Goal: Task Accomplishment & Management: Manage account settings

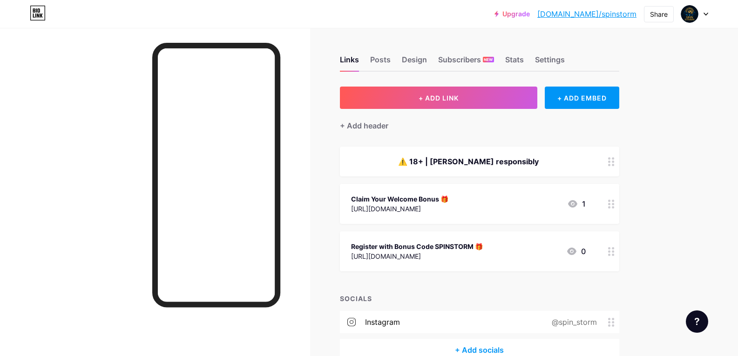
click at [699, 13] on div at bounding box center [694, 14] width 27 height 17
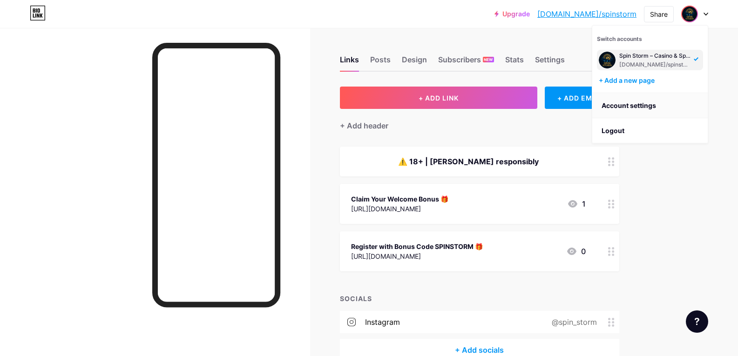
click at [638, 107] on link "Account settings" at bounding box center [649, 105] width 115 height 25
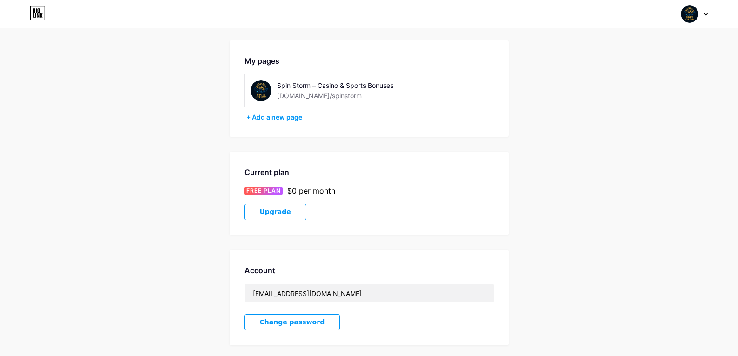
scroll to position [47, 0]
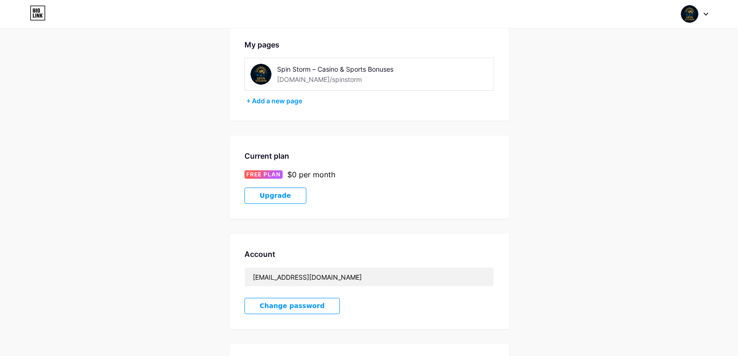
click at [225, 139] on div "Account Settings My pages Spin Storm – Casino & Sports Bonuses bio.link/spinsto…" at bounding box center [369, 215] width 738 height 439
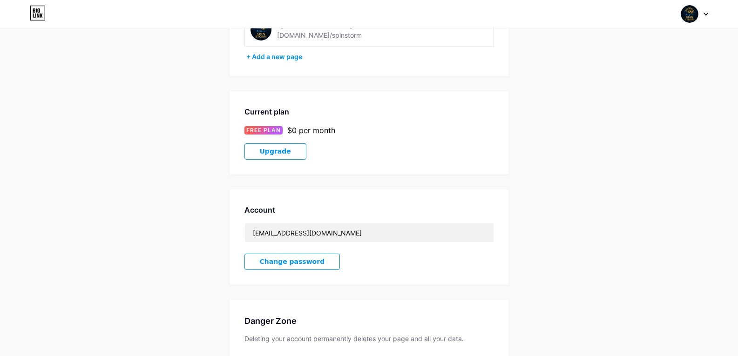
scroll to position [0, 0]
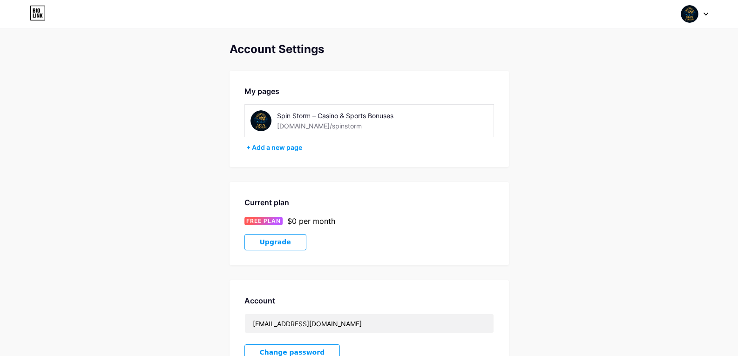
click at [699, 13] on div at bounding box center [694, 14] width 27 height 17
click at [698, 14] on div at bounding box center [694, 14] width 27 height 17
click at [673, 55] on div "Spin Storm – Casino & Sports Bonuses" at bounding box center [655, 55] width 72 height 7
click at [323, 115] on div "Spin Storm – Casino & Sports Bonuses" at bounding box center [343, 116] width 132 height 10
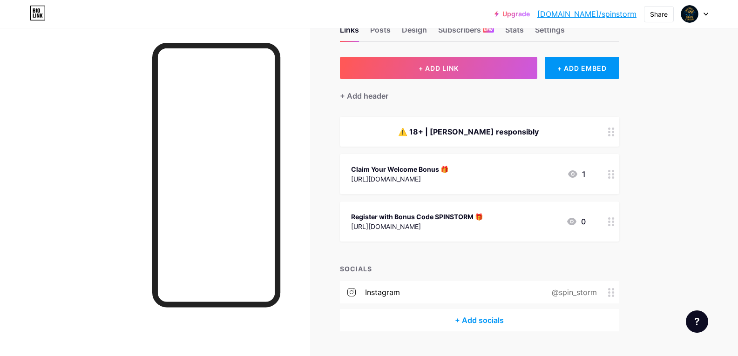
scroll to position [47, 0]
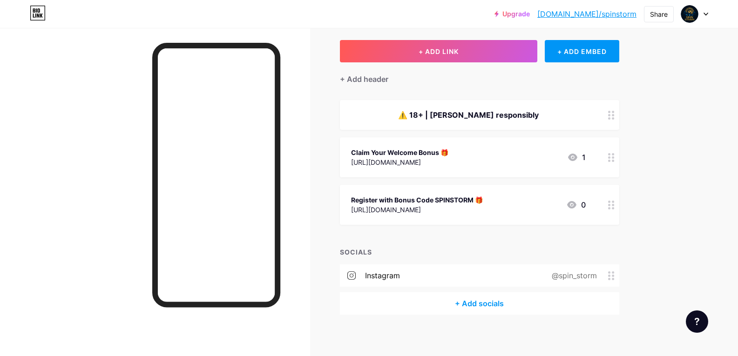
click at [506, 116] on div "⚠️ 18+ | [PERSON_NAME] responsibly" at bounding box center [468, 114] width 235 height 11
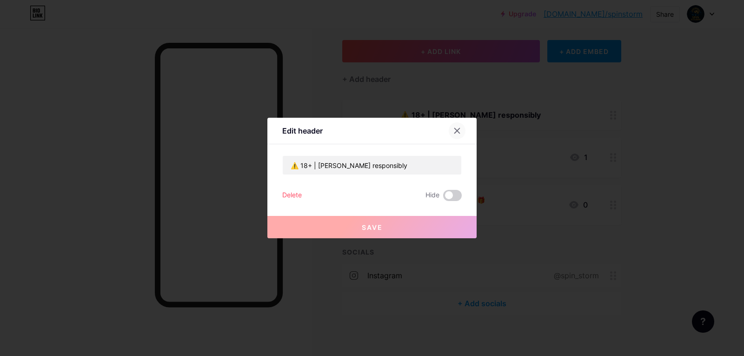
click at [456, 126] on div at bounding box center [457, 130] width 17 height 17
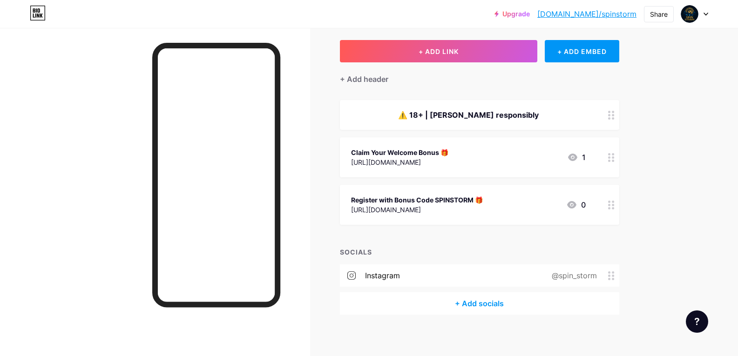
click at [504, 117] on div "⚠️ 18+ | [PERSON_NAME] responsibly" at bounding box center [468, 114] width 235 height 11
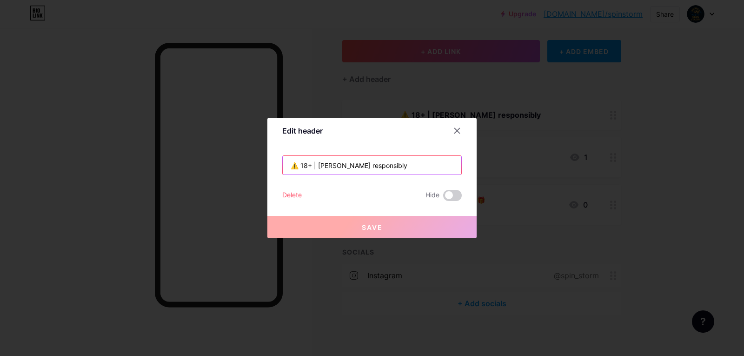
click at [409, 164] on input "⚠️ 18+ | [PERSON_NAME] responsibly" at bounding box center [372, 165] width 179 height 19
click at [454, 128] on icon at bounding box center [457, 130] width 7 height 7
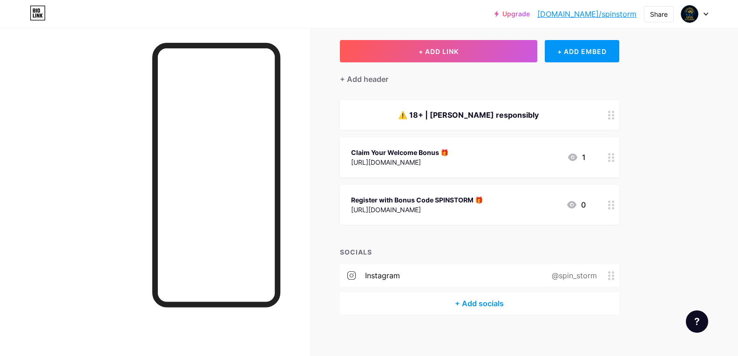
click at [526, 114] on div "⚠️ 18+ | [PERSON_NAME] responsibly" at bounding box center [468, 114] width 235 height 11
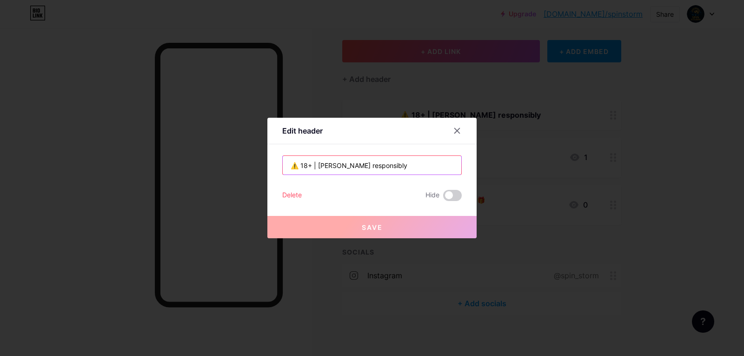
drag, startPoint x: 412, startPoint y: 167, endPoint x: 227, endPoint y: 171, distance: 184.8
click at [229, 173] on div "Edit header ⚠️ 18+ | [PERSON_NAME] responsibly Delete Hide Save" at bounding box center [372, 178] width 744 height 356
click at [455, 128] on icon at bounding box center [457, 130] width 7 height 7
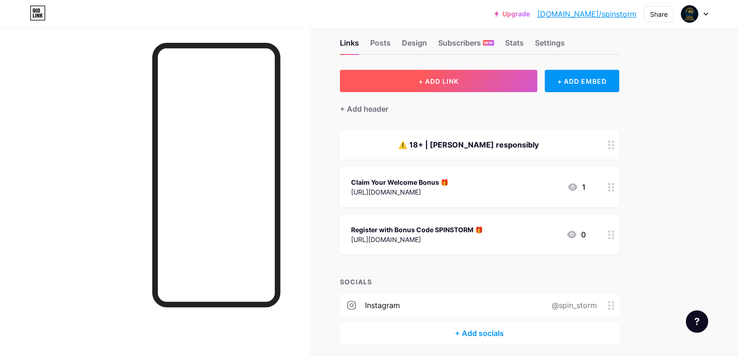
scroll to position [0, 0]
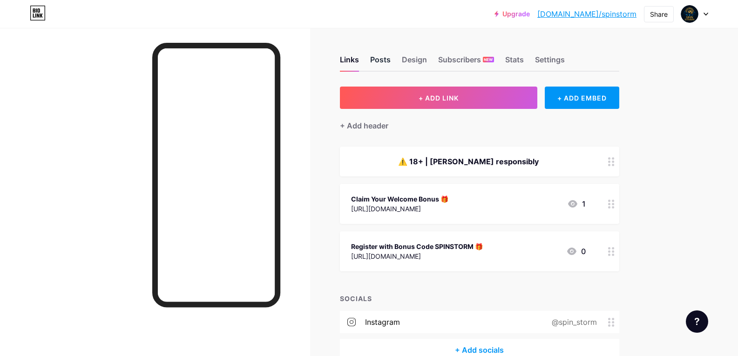
click at [390, 60] on div "Posts" at bounding box center [380, 62] width 20 height 17
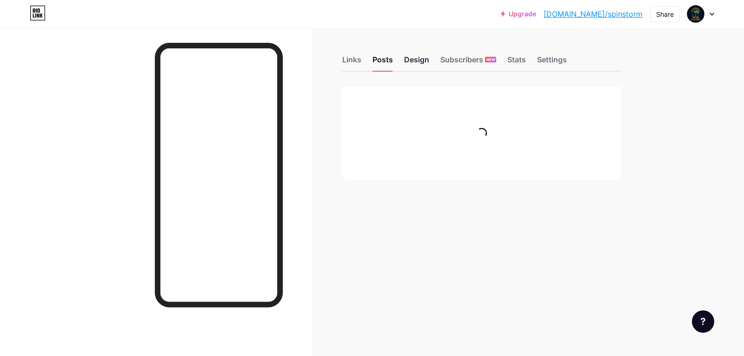
click at [412, 57] on div "Design" at bounding box center [416, 62] width 25 height 17
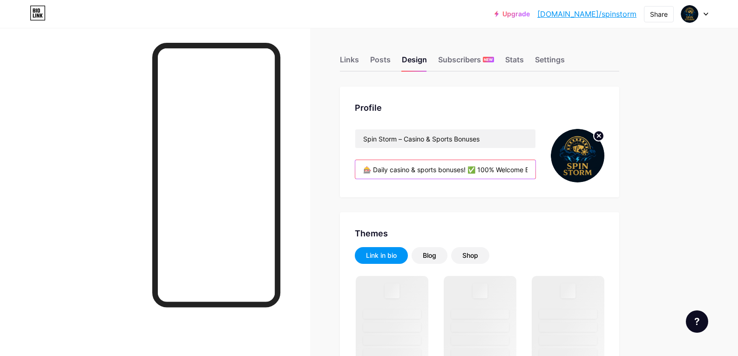
click at [400, 169] on input "🎰 Daily casino & sports bonuses! ✅ 100% Welcome Bonus + Free Spins 🏆 Trusted wo…" at bounding box center [445, 169] width 180 height 19
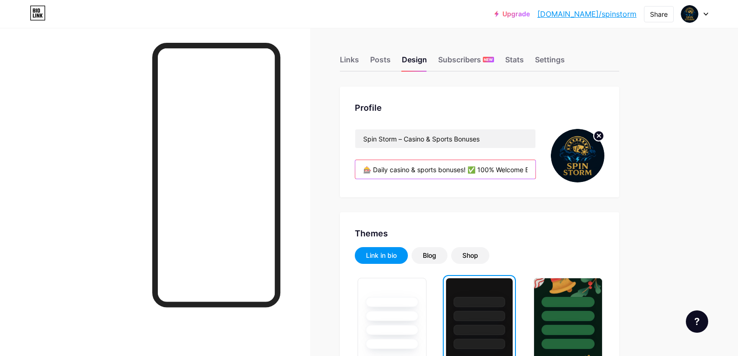
scroll to position [0, 149]
drag, startPoint x: 416, startPoint y: 171, endPoint x: 651, endPoint y: 181, distance: 234.7
click at [531, 167] on input "🎰 Daily casino & sports bonuses! ✅ 100% Welcome Bonus + Free Spins 🏆 Trusted wo…" at bounding box center [445, 169] width 180 height 19
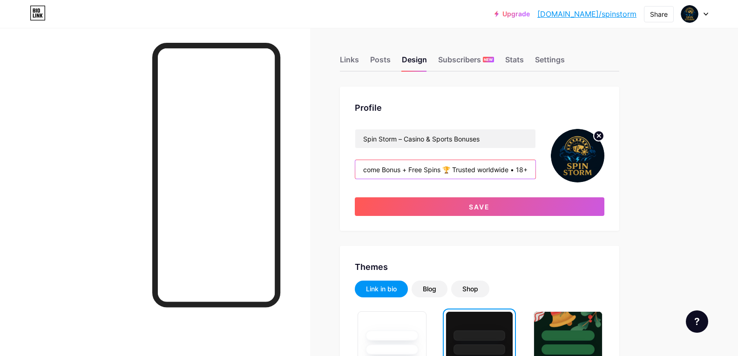
paste input "⚠️ 18+ | [PERSON_NAME] responsibly"
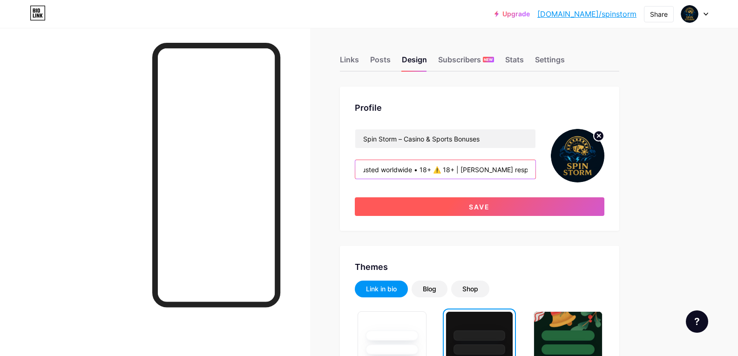
type input "🎰 Daily casino & sports bonuses! ✅ 100% Welcome Bonus + Free Spins 🏆 Trusted wo…"
click at [503, 208] on button "Save" at bounding box center [479, 206] width 249 height 19
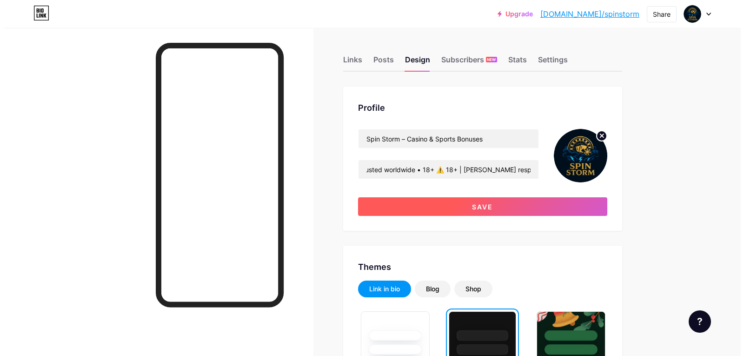
scroll to position [0, 0]
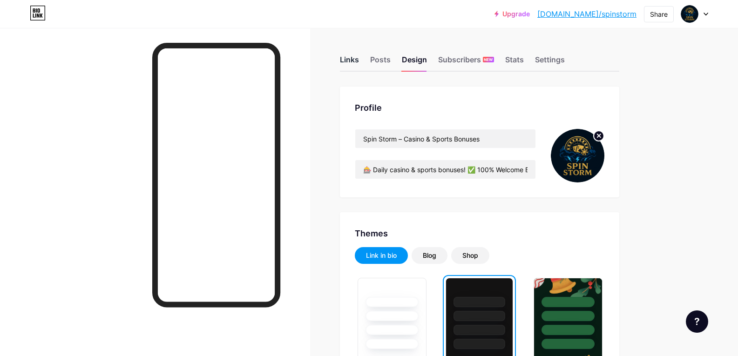
click at [353, 60] on div "Links" at bounding box center [349, 62] width 19 height 17
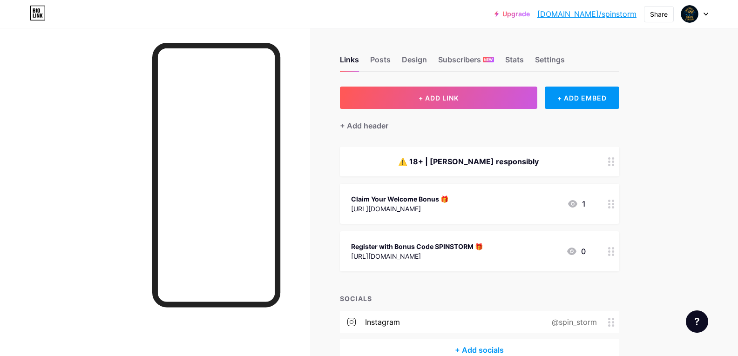
click at [422, 204] on div "[URL][DOMAIN_NAME]" at bounding box center [399, 209] width 97 height 10
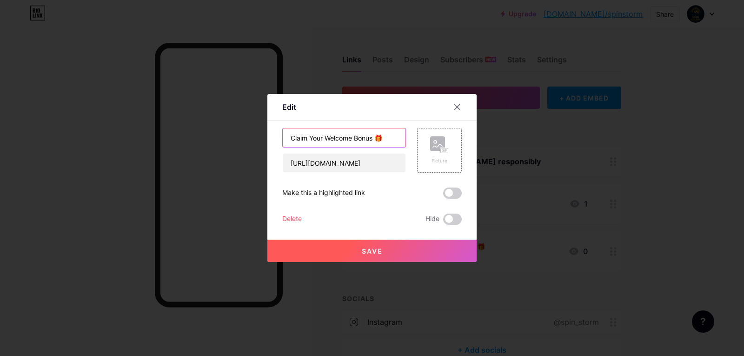
drag, startPoint x: 388, startPoint y: 138, endPoint x: 272, endPoint y: 138, distance: 115.4
click at [272, 138] on div "Edit Content YouTube Play YouTube video without leaving your page. ADD Vimeo Pl…" at bounding box center [372, 178] width 209 height 168
type input "[DOMAIN_NAME]"
click at [362, 247] on span "Save" at bounding box center [372, 251] width 21 height 8
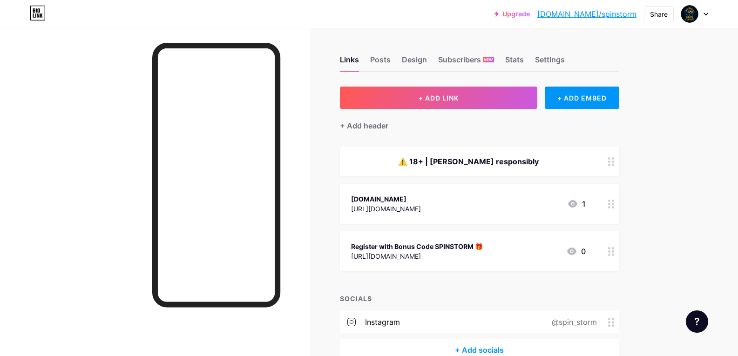
click at [89, 186] on div at bounding box center [155, 206] width 310 height 356
click at [77, 171] on div at bounding box center [155, 206] width 310 height 356
click at [401, 213] on div "[URL][DOMAIN_NAME]" at bounding box center [386, 209] width 70 height 10
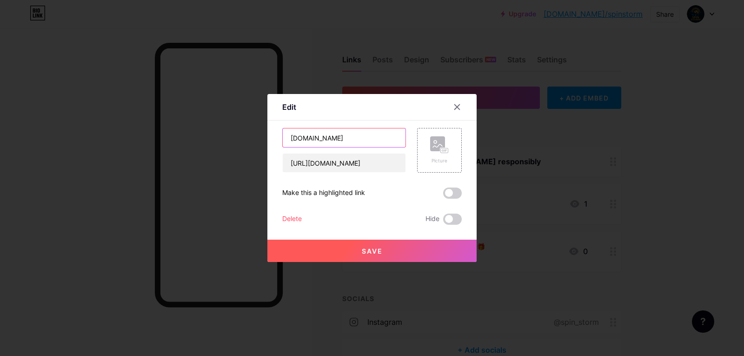
drag, startPoint x: 370, startPoint y: 138, endPoint x: 215, endPoint y: 124, distance: 156.0
click at [215, 124] on div "Edit Content YouTube Play YouTube video without leaving your page. ADD Vimeo Pl…" at bounding box center [372, 178] width 744 height 356
paste input "👉 Join over 400,000+ daily players on BetWinner – trusted worldwide 🌍"
type input "👉 Join over 400,000+ daily players on BetWinner – trusted worldwide 🌍"
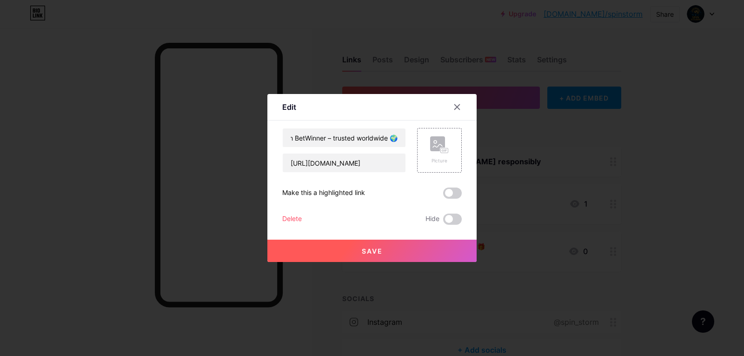
click at [343, 247] on button "Save" at bounding box center [372, 251] width 209 height 22
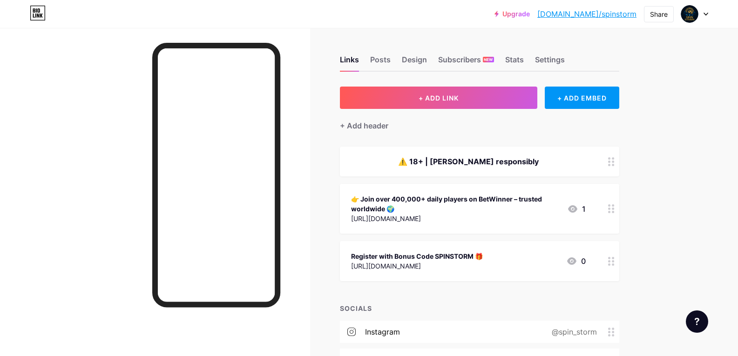
click at [433, 160] on div "⚠️ 18+ | [PERSON_NAME] responsibly" at bounding box center [468, 161] width 235 height 11
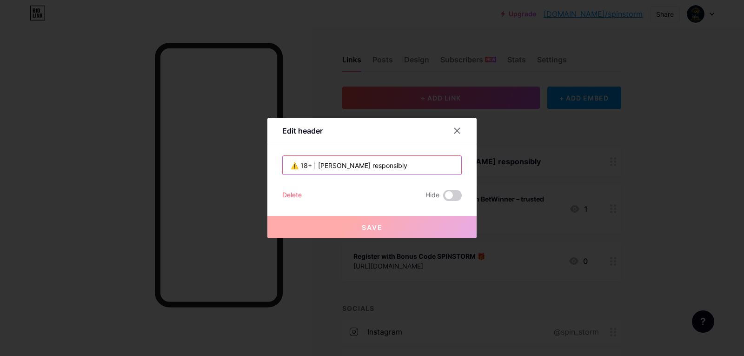
drag, startPoint x: 405, startPoint y: 161, endPoint x: 169, endPoint y: 156, distance: 235.9
click at [170, 157] on div "Edit header ⚠️ 18+ | [PERSON_NAME] responsibly Delete Hide Save" at bounding box center [372, 178] width 744 height 356
paste input "👉 Join over 400,000+ daily players on BetWinner – trusted worldwide 🌍"
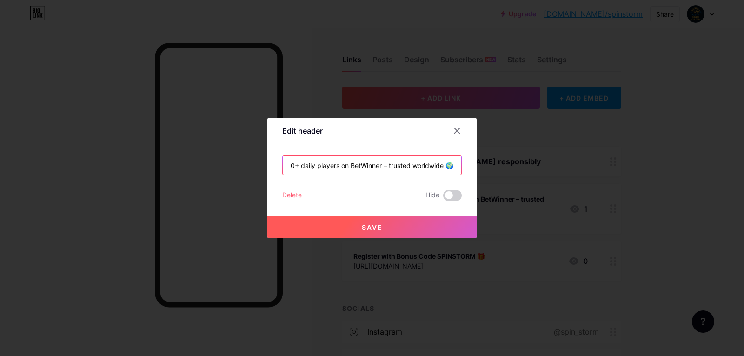
type input "👉 Join over 400,000+ daily players on BetWinner – trusted worldwide 🌍"
click at [369, 224] on span "Save" at bounding box center [372, 227] width 21 height 8
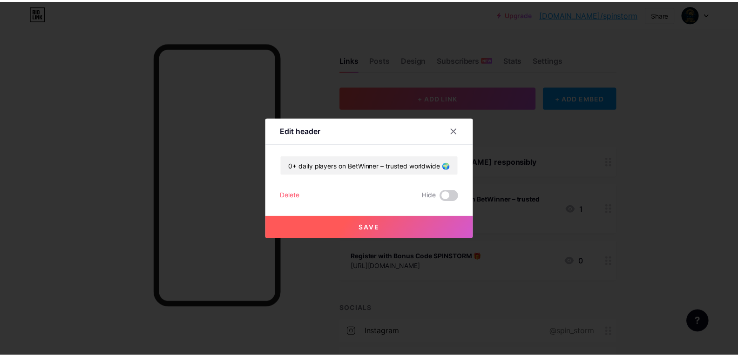
scroll to position [0, 0]
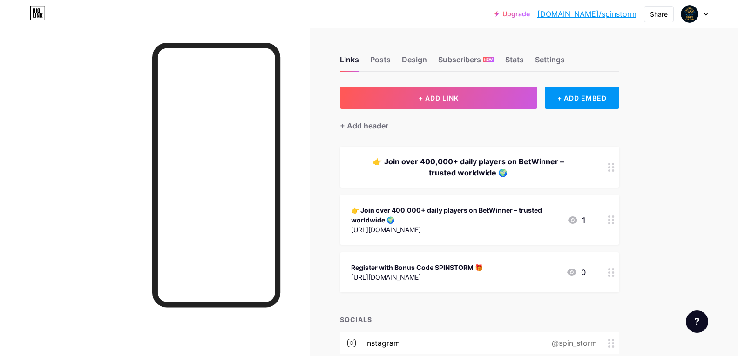
click at [404, 220] on div "👉 Join over 400,000+ daily players on BetWinner – trusted worldwide 🌍" at bounding box center [455, 215] width 208 height 20
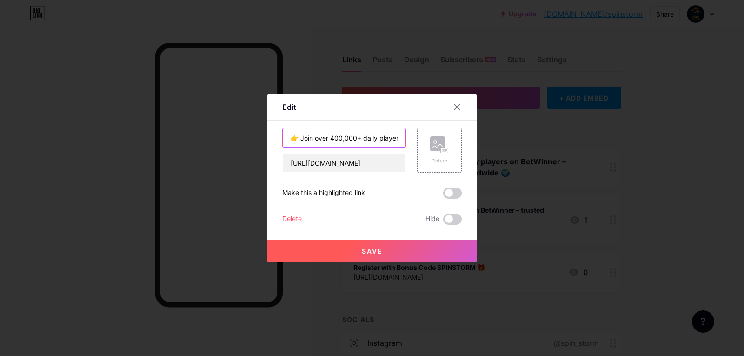
click at [375, 138] on input "👉 Join over 400,000+ daily players on BetWinner – trusted worldwide 🌍" at bounding box center [344, 137] width 123 height 19
click at [375, 137] on input "👉 Join over 400,000+ daily players on BetWinner – trusted worldwide 🌍" at bounding box center [344, 137] width 123 height 19
paste input "Claim Your Welcome Bonus 🎁"
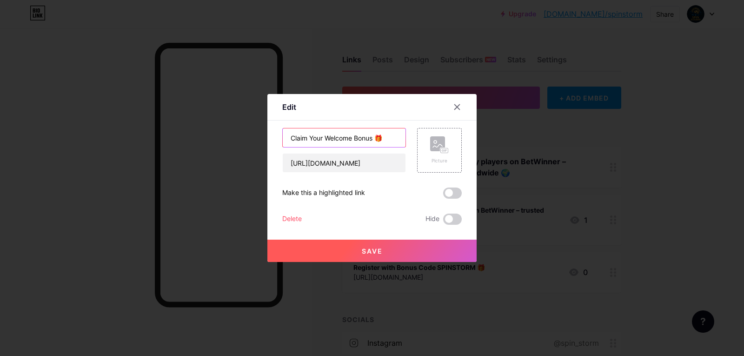
type input "Claim Your Welcome Bonus 🎁"
click at [351, 253] on button "Save" at bounding box center [372, 251] width 209 height 22
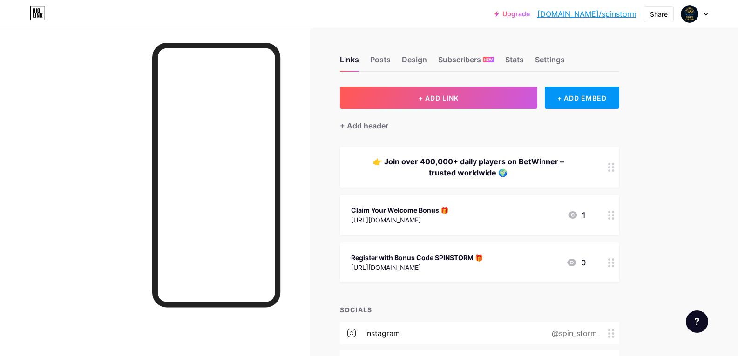
click at [80, 158] on div at bounding box center [155, 206] width 310 height 356
click at [410, 57] on div "Design" at bounding box center [414, 62] width 25 height 17
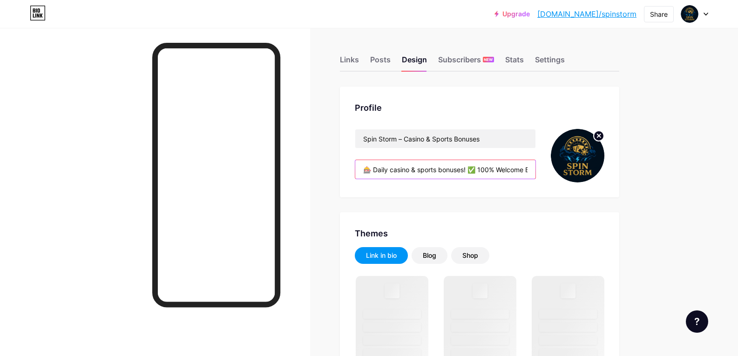
click at [395, 174] on input "🎰 Daily casino & sports bonuses! ✅ 100% Welcome Bonus + Free Spins 🏆 Trusted wo…" at bounding box center [445, 169] width 180 height 19
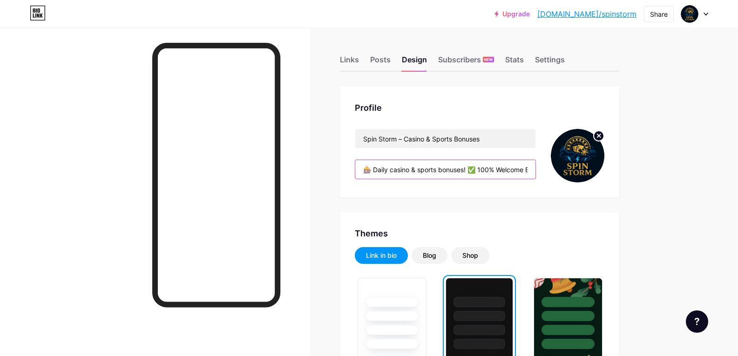
paste input "Exclusive bonuses & offers every day 🏆 Trusted platform with 400,000+ daily pla…"
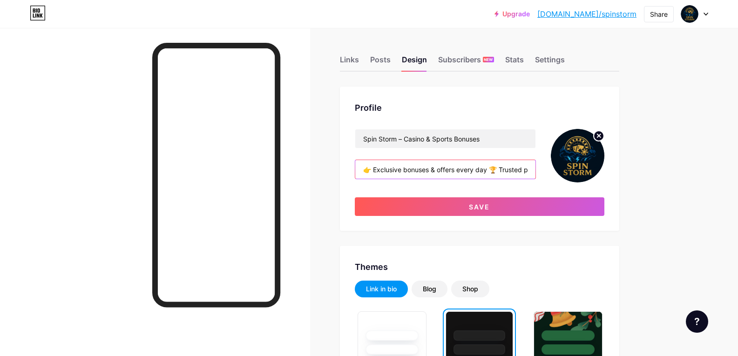
scroll to position [0, 323]
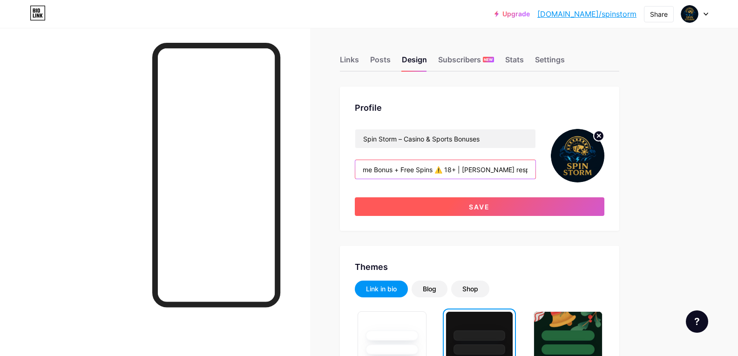
type input "👉 Exclusive bonuses & offers every day 🏆 Trusted platform with 400,000+ daily p…"
click at [445, 205] on button "Save" at bounding box center [479, 206] width 249 height 19
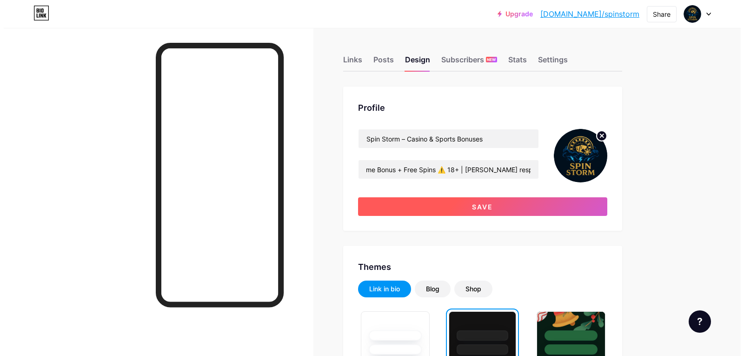
scroll to position [0, 0]
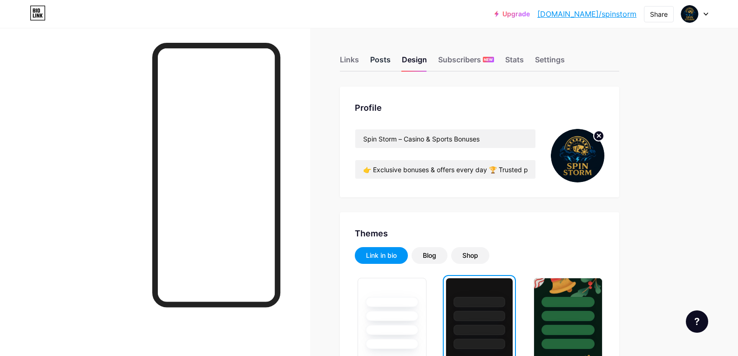
click at [389, 62] on div "Posts" at bounding box center [380, 62] width 20 height 17
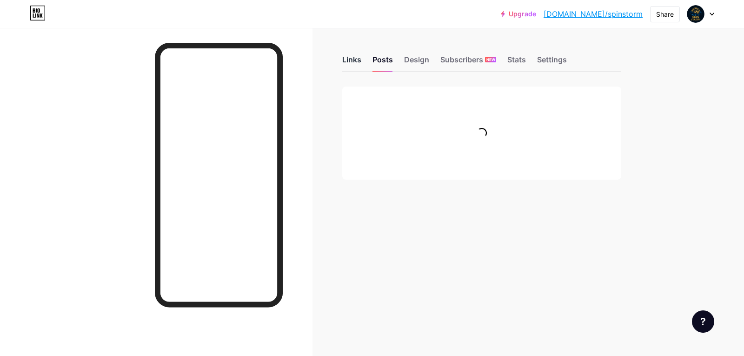
click at [352, 63] on div "Links" at bounding box center [351, 62] width 19 height 17
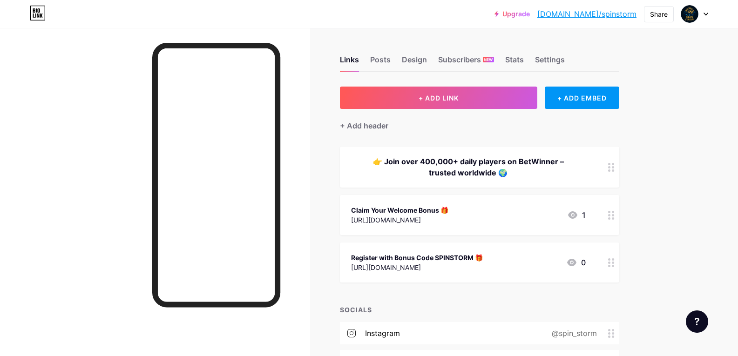
click at [438, 168] on div "👉 Join over 400,000+ daily players on BetWinner – trusted worldwide 🌍" at bounding box center [468, 167] width 235 height 22
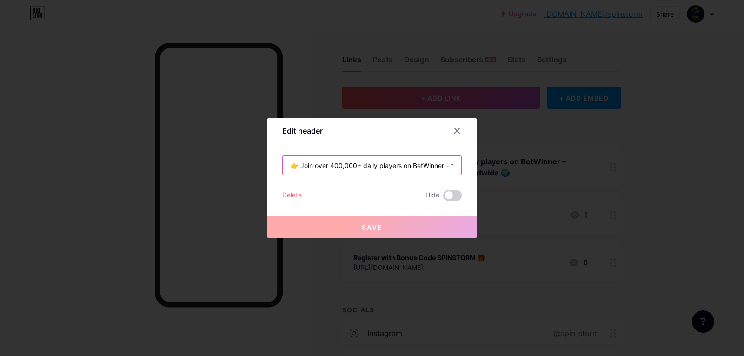
click at [437, 166] on input "👉 Join over 400,000+ daily players on BetWinner – trusted worldwide 🌍" at bounding box center [372, 165] width 179 height 19
paste input "⚡ Join the official BetWinner platform"
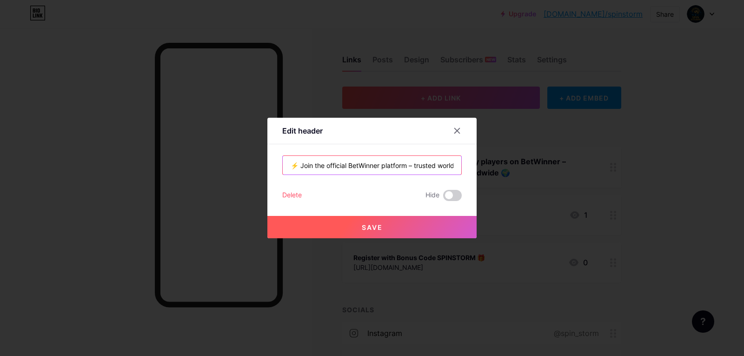
scroll to position [0, 30]
type input "⚡ Join the official BetWinner platform – trusted worldwide 🌍"
click at [376, 225] on span "Save" at bounding box center [372, 227] width 21 height 8
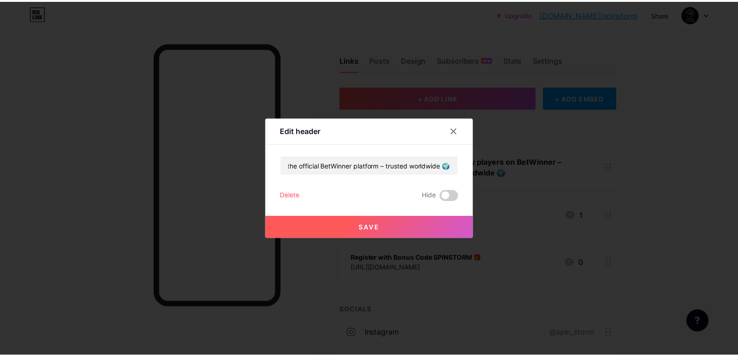
scroll to position [0, 0]
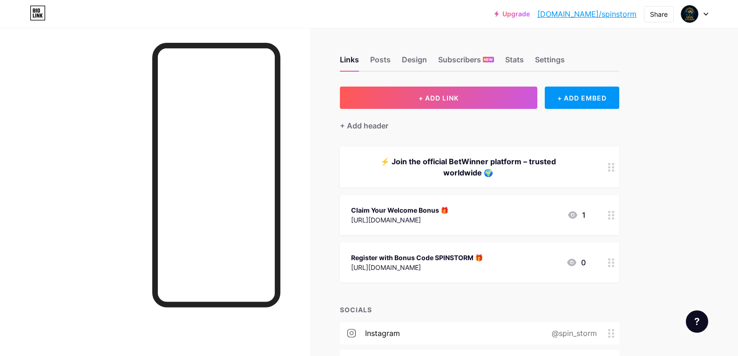
click at [117, 146] on div at bounding box center [155, 206] width 310 height 356
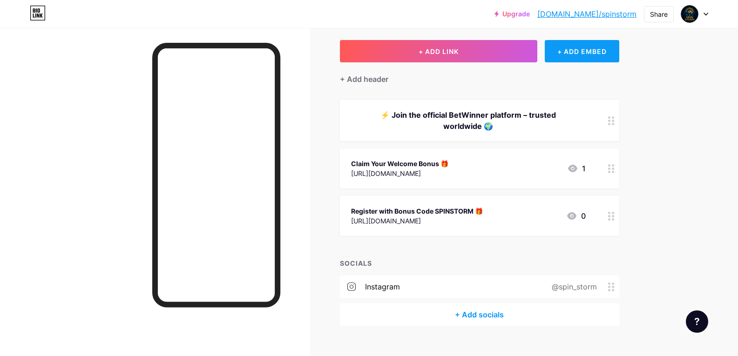
click at [580, 53] on div "+ ADD EMBED" at bounding box center [581, 51] width 74 height 22
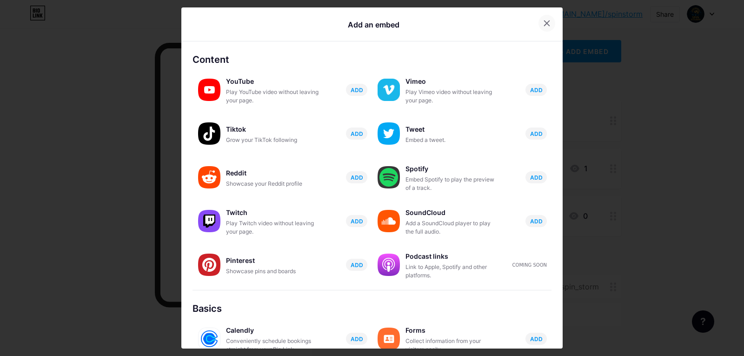
click at [545, 25] on icon at bounding box center [547, 23] width 5 height 5
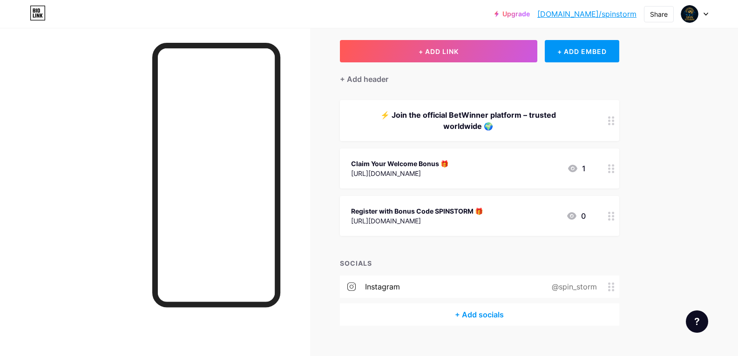
click at [614, 219] on icon at bounding box center [611, 216] width 7 height 9
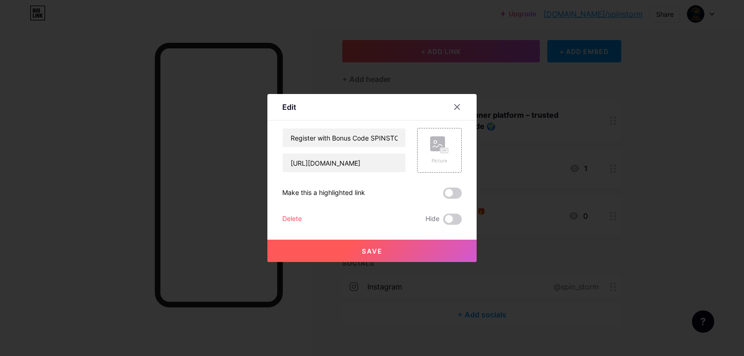
click at [657, 160] on div at bounding box center [372, 178] width 744 height 356
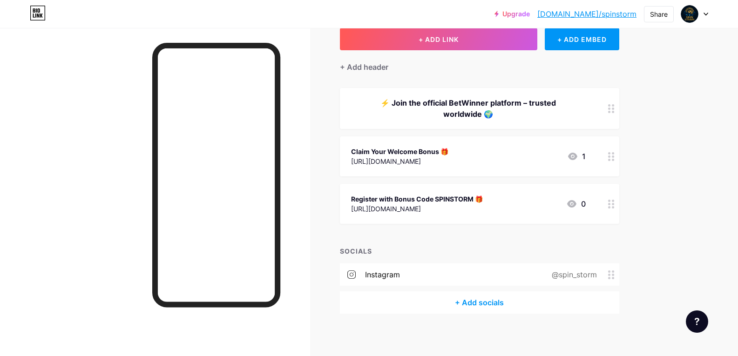
scroll to position [62, 0]
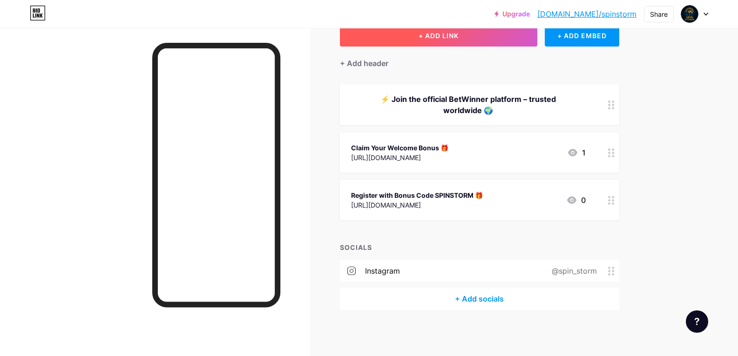
click at [508, 40] on button "+ ADD LINK" at bounding box center [439, 35] width 198 height 22
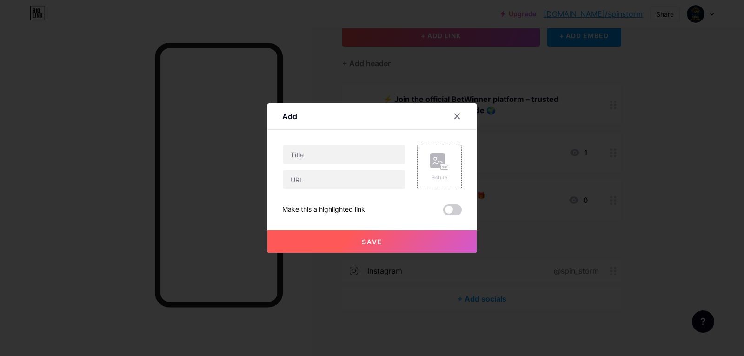
click at [305, 167] on div at bounding box center [344, 167] width 124 height 45
click at [308, 160] on input "text" at bounding box center [344, 154] width 123 height 19
paste input "➡️ See Why Millions Play Here 🏆"
type input "➡️ See Why Millions Play Here 🏆"
click at [310, 168] on div "➡️ See Why Millions Play Here 🏆" at bounding box center [344, 167] width 124 height 45
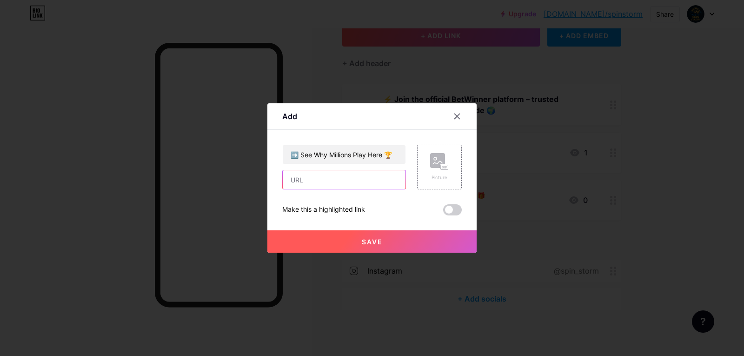
click at [301, 183] on input "text" at bounding box center [344, 179] width 123 height 19
paste input "[URL][DOMAIN_NAME]"
type input "[URL][DOMAIN_NAME]"
click at [355, 244] on button "Save" at bounding box center [372, 241] width 209 height 22
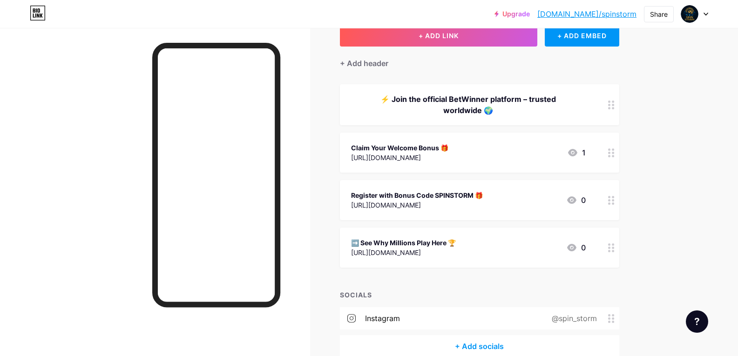
click at [395, 245] on div "➡️ See Why Millions Play Here 🏆" at bounding box center [403, 243] width 105 height 10
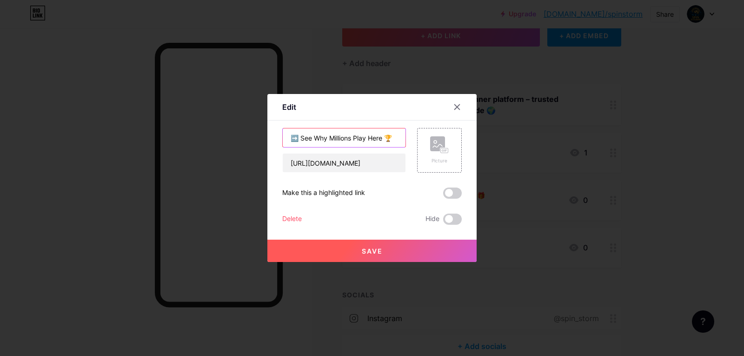
drag, startPoint x: 289, startPoint y: 137, endPoint x: 294, endPoint y: 137, distance: 4.7
click at [294, 137] on input "➡️ See Why Millions Play Here 🏆" at bounding box center [344, 137] width 123 height 19
click at [374, 64] on div at bounding box center [372, 178] width 744 height 356
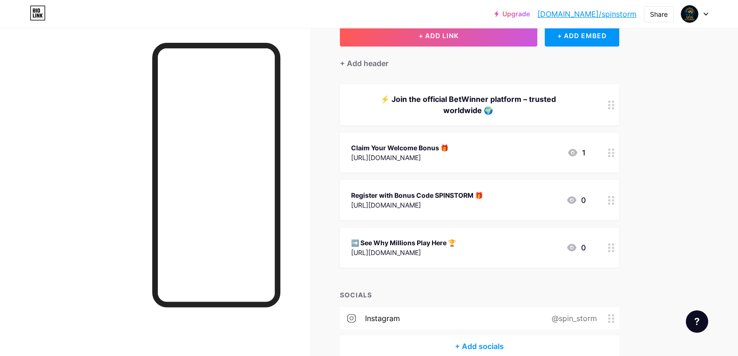
click at [385, 144] on div "Claim Your Welcome Bonus 🎁" at bounding box center [399, 148] width 97 height 10
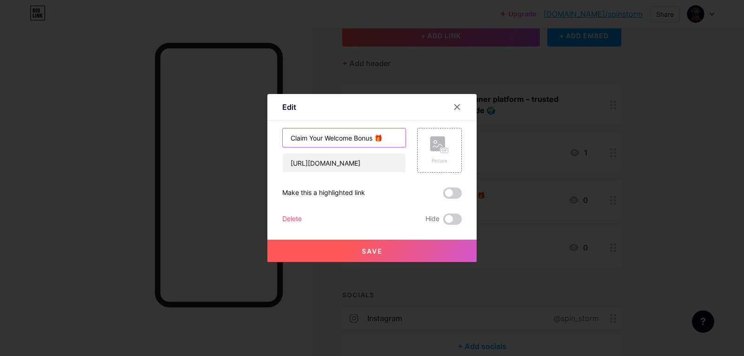
click at [289, 139] on input "Claim Your Welcome Bonus 🎁" at bounding box center [344, 137] width 123 height 19
paste input "➡️"
type input "➡️ Claim Your Welcome Bonus 🎁"
click at [333, 241] on div "Save" at bounding box center [372, 243] width 209 height 37
click at [333, 242] on button "Save" at bounding box center [372, 251] width 209 height 22
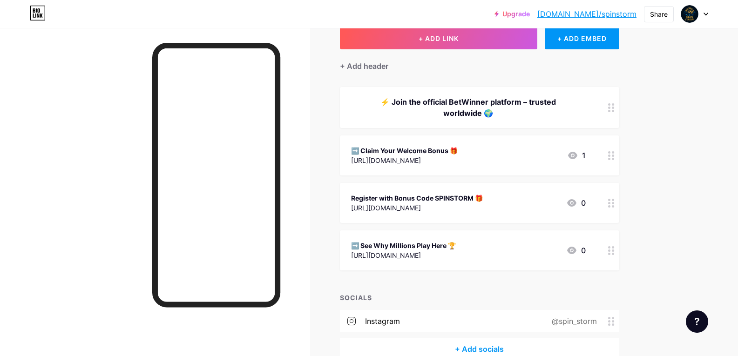
scroll to position [0, 0]
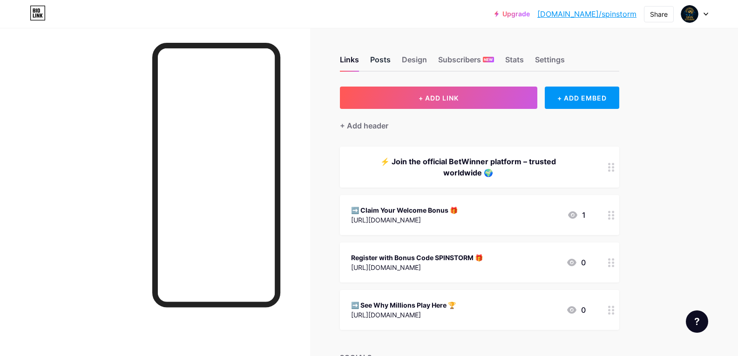
click at [389, 62] on div "Posts" at bounding box center [380, 62] width 20 height 17
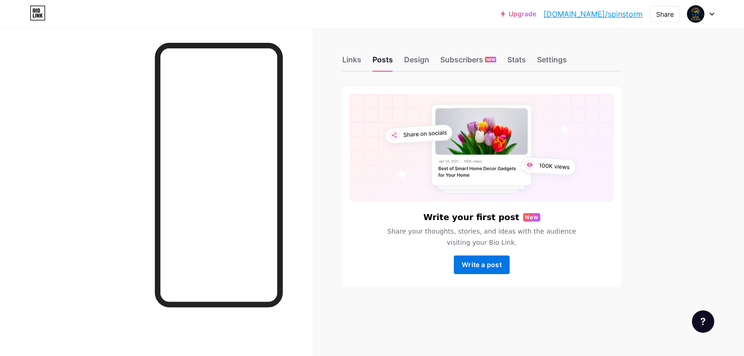
click at [476, 265] on span "Write a post" at bounding box center [482, 265] width 40 height 8
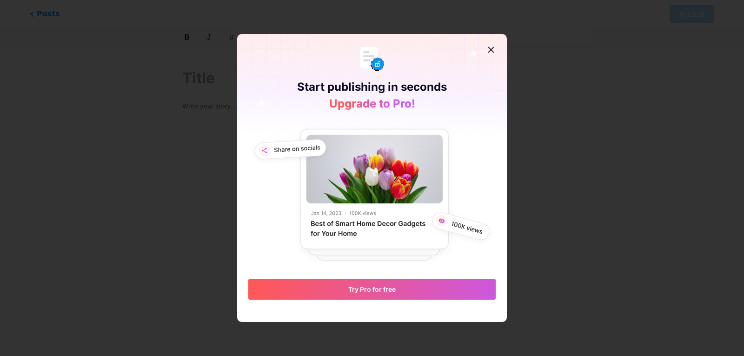
click at [380, 112] on div "Start publishing in seconds Upgrade to Pro!" at bounding box center [372, 78] width 205 height 88
click at [364, 162] on img at bounding box center [372, 193] width 248 height 143
click at [490, 50] on icon at bounding box center [491, 49] width 7 height 7
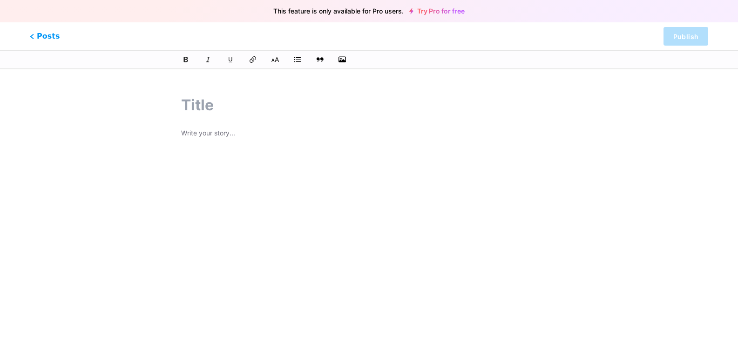
click at [264, 133] on p at bounding box center [369, 133] width 376 height 13
click at [40, 34] on span "Posts" at bounding box center [44, 36] width 33 height 12
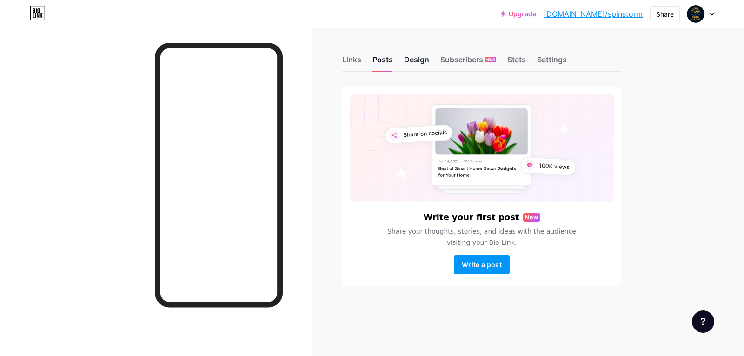
click at [414, 60] on div "Design" at bounding box center [416, 62] width 25 height 17
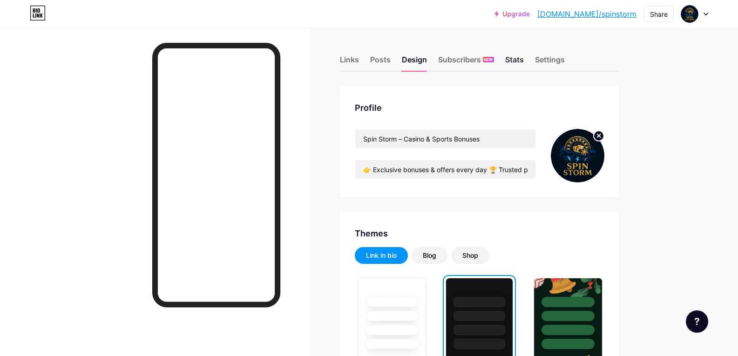
click at [523, 66] on div "Stats" at bounding box center [514, 62] width 19 height 17
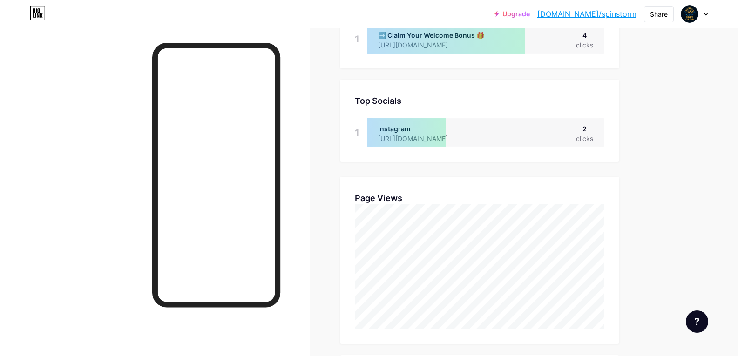
scroll to position [186, 0]
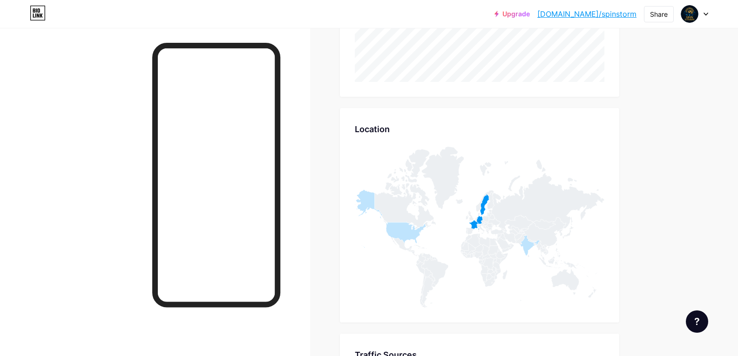
click at [658, 169] on div "Links Posts Design Subscribers NEW Stats Settings Stats & Insights Page Stats 3…" at bounding box center [329, 132] width 658 height 952
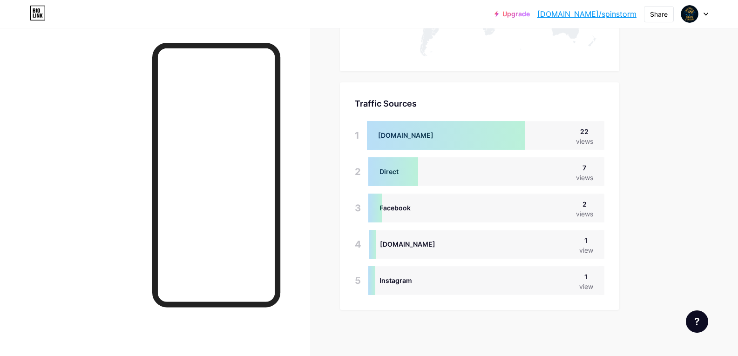
scroll to position [624, 0]
click at [409, 208] on div "Facebook" at bounding box center [394, 207] width 31 height 10
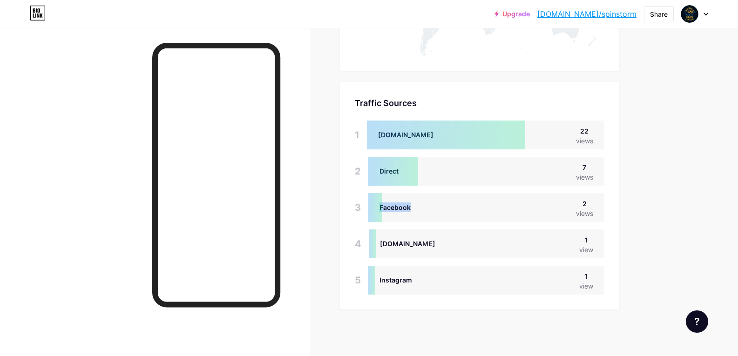
click at [490, 209] on div "Facebook 2 views" at bounding box center [486, 207] width 236 height 29
click at [600, 188] on div "Traffic Sources Traffic Sources 1 [DOMAIN_NAME] 22 views 2 Direct 7 views 3 Fac…" at bounding box center [479, 196] width 279 height 228
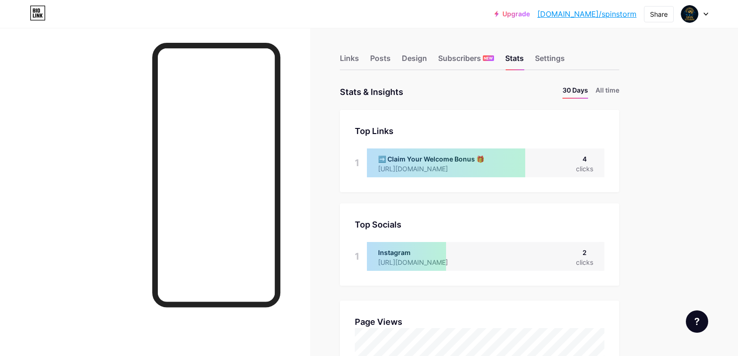
scroll to position [0, 0]
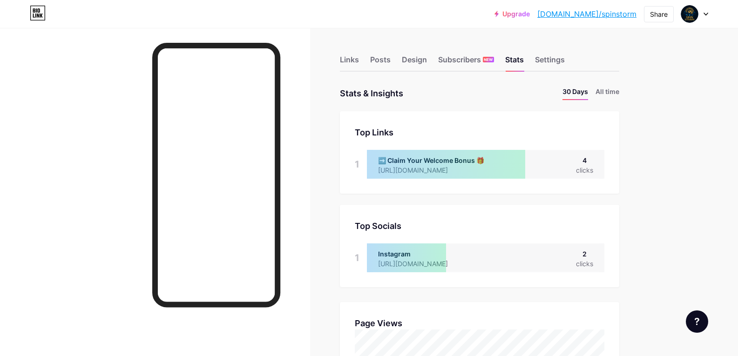
click at [304, 26] on div "Upgrade [DOMAIN_NAME]/spinst... [DOMAIN_NAME]/spinstorm Share Switch accounts S…" at bounding box center [369, 14] width 738 height 28
click at [280, 48] on div at bounding box center [216, 213] width 128 height 341
click at [424, 59] on div "Design" at bounding box center [414, 62] width 25 height 17
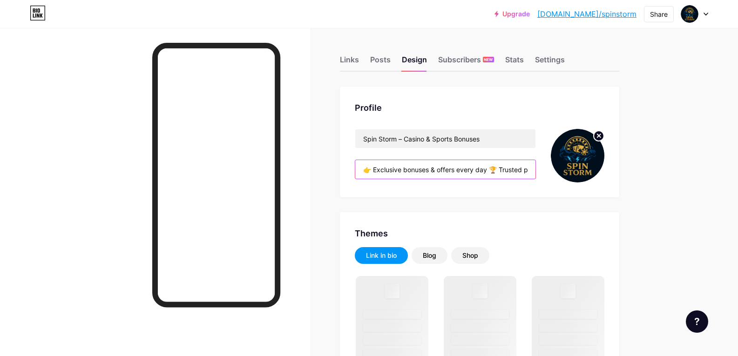
click at [412, 167] on input "👉 Exclusive bonuses & offers every day 🏆 Trusted platform with 400,000+ daily p…" at bounding box center [445, 169] width 180 height 19
paste input "✅ Official BetWinner Partner 🏆 100% Welcome Bonus + Free Spins 🌍 Trusted by mil…"
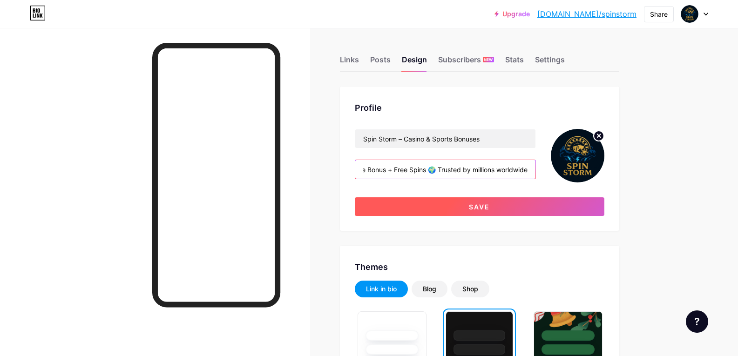
type input "✅ Official BetWinner Partner 🏆 100% Welcome Bonus + Free Spins 🌍 Trusted by mil…"
click at [411, 211] on button "Save" at bounding box center [479, 206] width 249 height 19
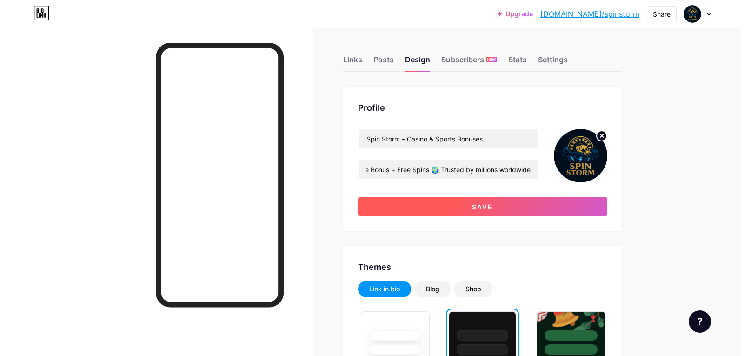
scroll to position [0, 0]
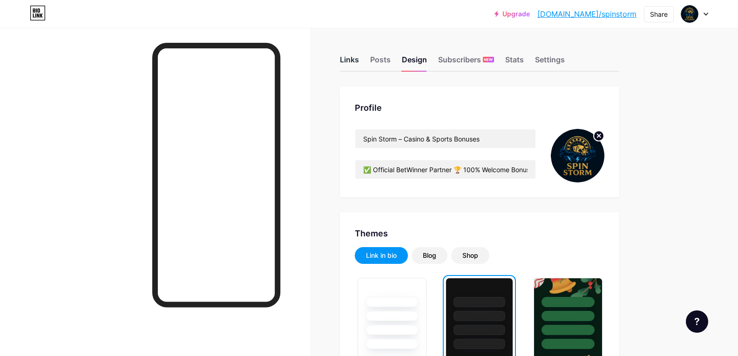
click at [359, 59] on div "Links" at bounding box center [349, 62] width 19 height 17
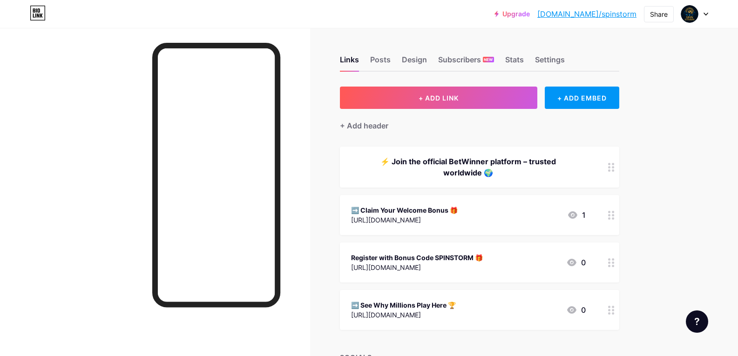
click at [384, 206] on div "➡️ Claim Your Welcome Bonus 🎁" at bounding box center [404, 210] width 107 height 10
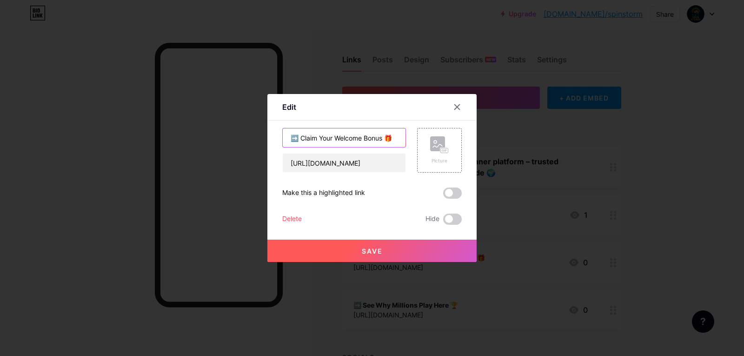
click at [368, 135] on input "➡️ Claim Your Welcome Bonus 🎁" at bounding box center [344, 137] width 123 height 19
paste input "🎰 Play Now – Register & Get 100% Bonus"
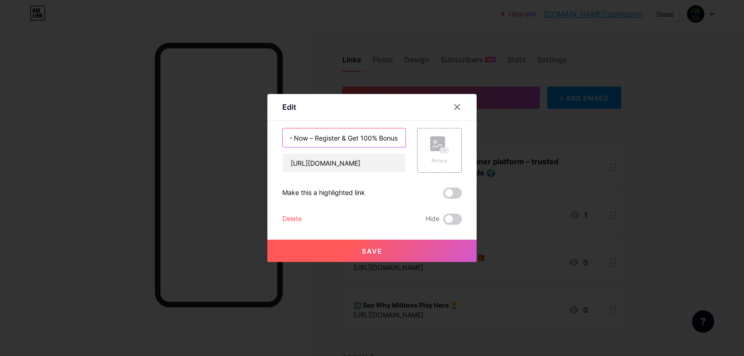
type input "🎰 Play Now – Register & Get 100% Bonus"
click at [354, 250] on button "Save" at bounding box center [372, 251] width 209 height 22
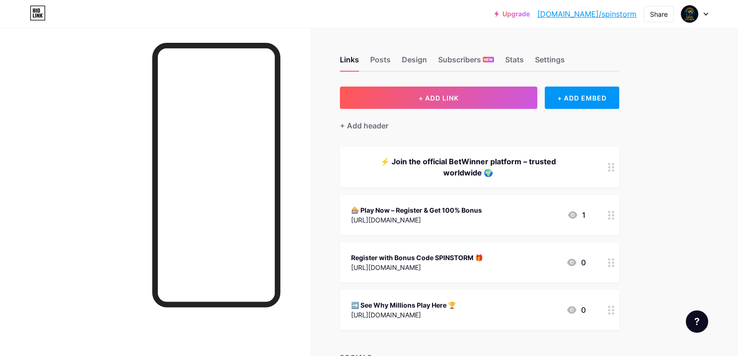
click at [382, 262] on div "Register with Bonus Code SPINSTORM 🎁" at bounding box center [417, 258] width 132 height 10
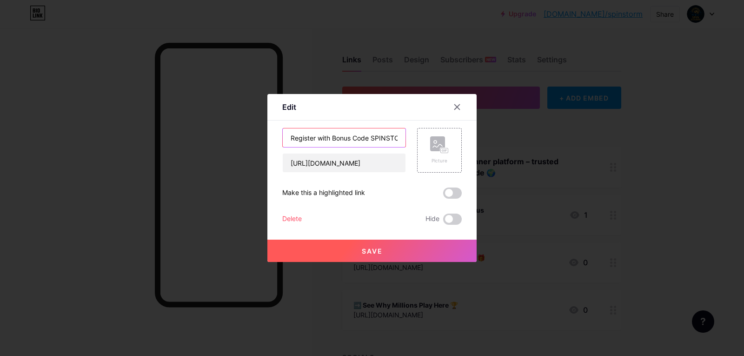
click at [371, 135] on input "Register with Bonus Code SPINSTORM 🎁" at bounding box center [344, 137] width 123 height 19
paste input "💎 Claim Bonus with Promo Code: SPINSTORM"
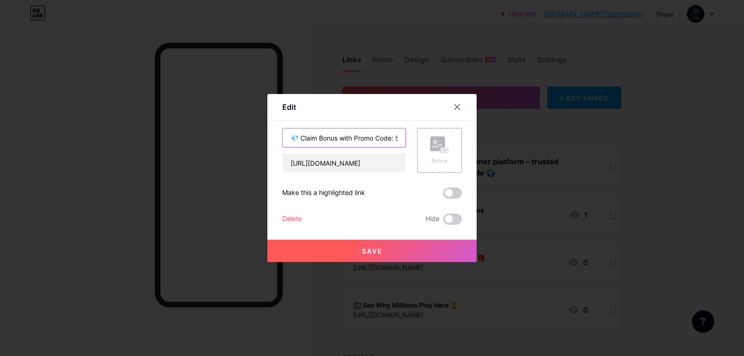
scroll to position [0, 39]
type input "💎 Claim Bonus with Promo Code: SPINSTORM"
click at [349, 254] on button "Save" at bounding box center [372, 251] width 209 height 22
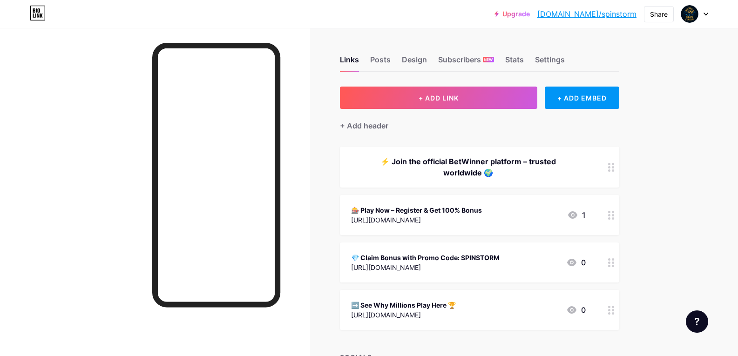
click at [393, 300] on div "➡️ See Why Millions Play Here 🏆" at bounding box center [403, 305] width 105 height 10
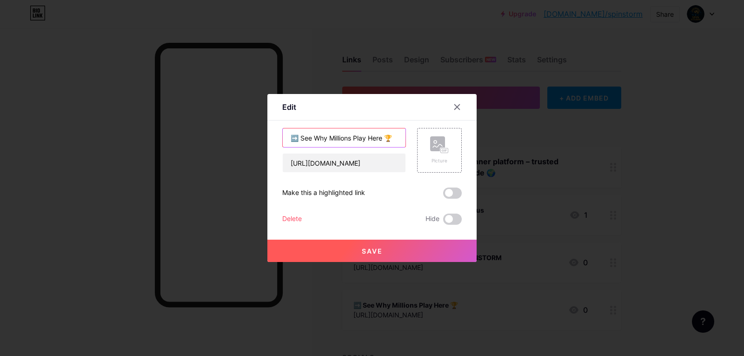
click at [361, 142] on input "➡️ See Why Millions Play Here 🏆" at bounding box center [344, 137] width 123 height 19
paste input "🔥 See Why Millions Play on BetWinner"
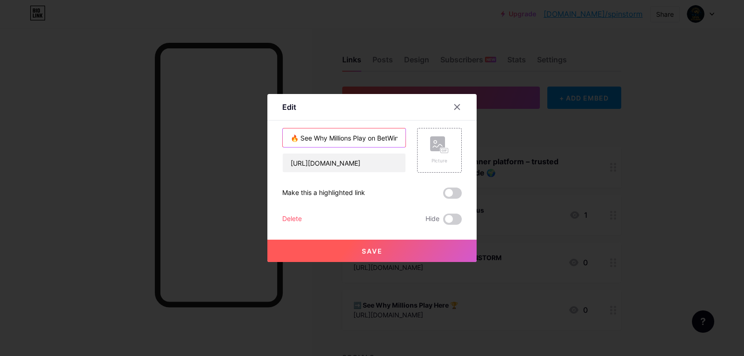
scroll to position [0, 14]
type input "🔥 See Why Millions Play on BetWinner"
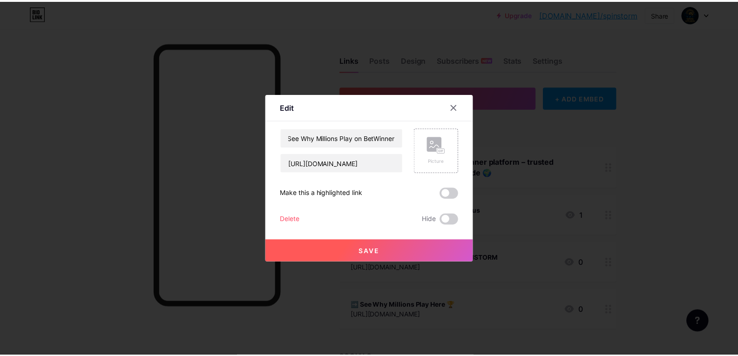
scroll to position [0, 0]
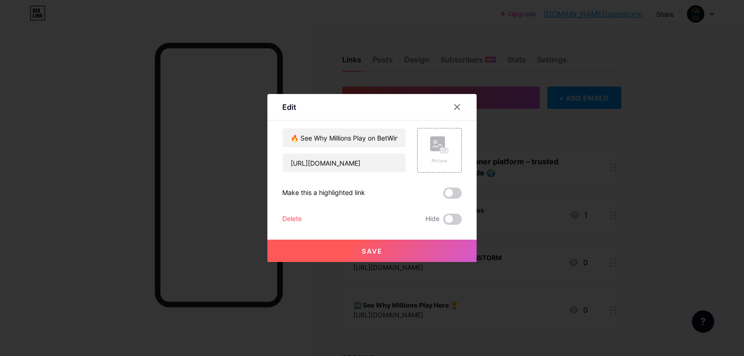
click at [347, 253] on button "Save" at bounding box center [372, 251] width 209 height 22
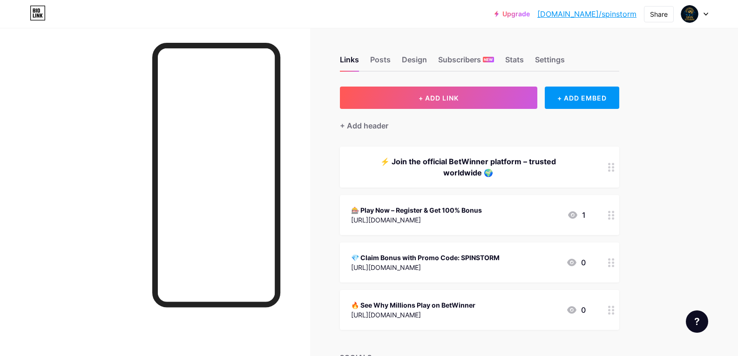
click at [343, 137] on div "+ ADD LINK + ADD EMBED + Add header ⚡ Join the official BetWinner platform – tr…" at bounding box center [479, 253] width 279 height 333
click at [430, 57] on div "Links Posts Design Subscribers NEW Stats Settings" at bounding box center [479, 55] width 279 height 33
click at [425, 59] on div "Design" at bounding box center [414, 62] width 25 height 17
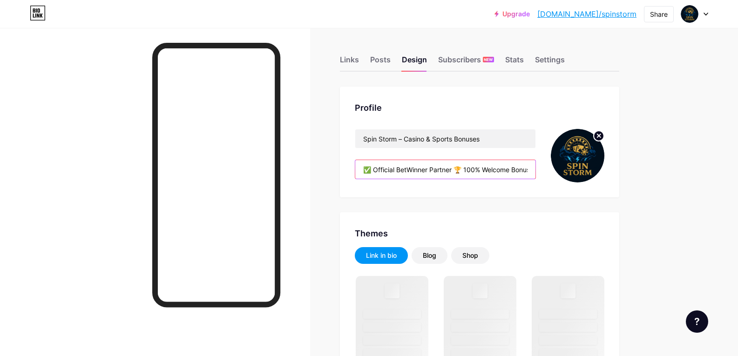
click at [494, 169] on input "✅ Official BetWinner Partner 🏆 100% Welcome Bonus + Free Spins 🌍 Trusted by mil…" at bounding box center [445, 169] width 180 height 19
drag, startPoint x: 467, startPoint y: 170, endPoint x: 640, endPoint y: 172, distance: 173.1
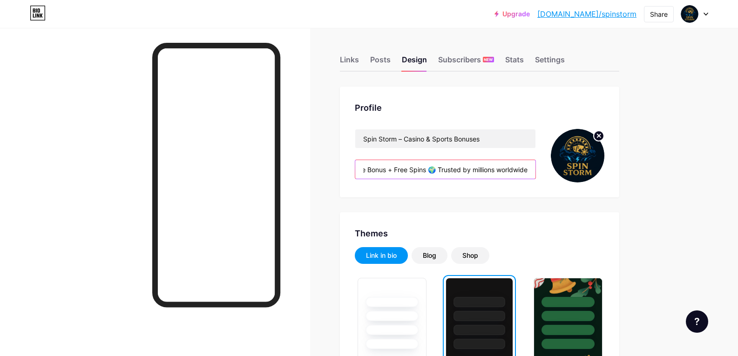
click at [527, 165] on input "✅ Official BetWinner Partner 🏆 100% Welcome Bonus + Free Spins 🌍 Trusted by mil…" at bounding box center [445, 169] width 180 height 19
click at [533, 168] on input "✅ Official BetWinner Partner 🏆 100% Welcome Bonus + Free Spins 🌍 Trusted by mil…" at bounding box center [445, 169] width 180 height 19
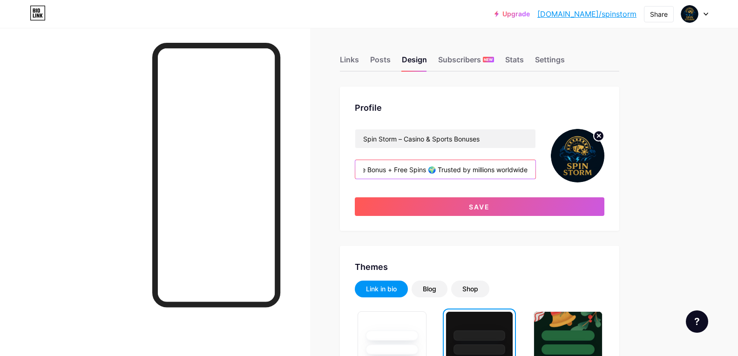
paste input "🔞 18+ • [PERSON_NAME] responsibly"
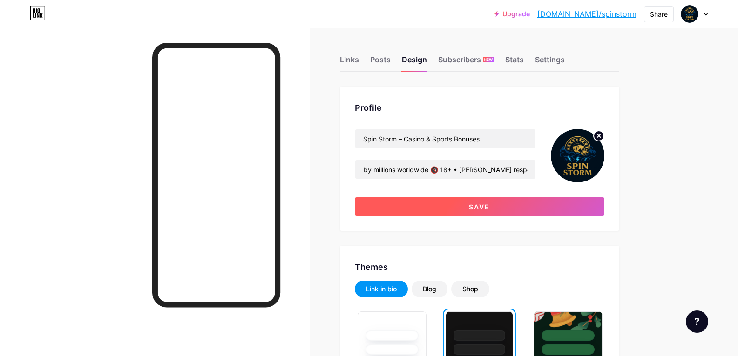
click at [502, 205] on button "Save" at bounding box center [479, 206] width 249 height 19
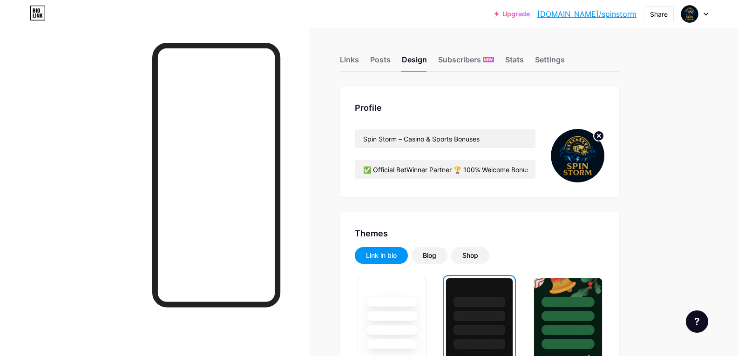
click at [121, 165] on div at bounding box center [155, 206] width 310 height 356
drag, startPoint x: 464, startPoint y: 166, endPoint x: 608, endPoint y: 175, distance: 144.1
click at [608, 175] on div "Profile Spin Storm – Casino & Sports Bonuses ✅ Official BetWinner Partner 🏆 100…" at bounding box center [479, 142] width 279 height 111
click at [452, 179] on div "✅ Official BetWinner Partner 🏆 100% Welcome Bonus + Free Spins 🌍 Trusted by mil…" at bounding box center [445, 170] width 181 height 20
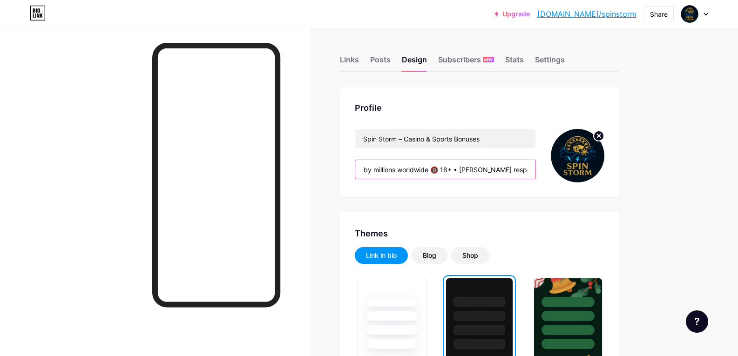
drag, startPoint x: 474, startPoint y: 171, endPoint x: 596, endPoint y: 171, distance: 121.9
click at [596, 171] on div "Spin Storm – Casino & Sports Bonuses ✅ Official BetWinner Partner 🏆 100% Welcom…" at bounding box center [479, 156] width 249 height 54
click at [460, 171] on input "✅ Official BetWinner Partner 🏆 100% Welcome Bonus + Free Spins 🌍 Trusted by mil…" at bounding box center [445, 169] width 180 height 19
click at [448, 168] on input "✅ Official BetWinner Partner 🏆 100% Welcome Bonus + Free Spins 🌍 Trusted by mil…" at bounding box center [445, 169] width 180 height 19
click at [451, 166] on input "✅ Official BetWinner Partner 🏆 100% Welcome Bonus + Free Spins 🌍 Trusted by mil…" at bounding box center [445, 169] width 180 height 19
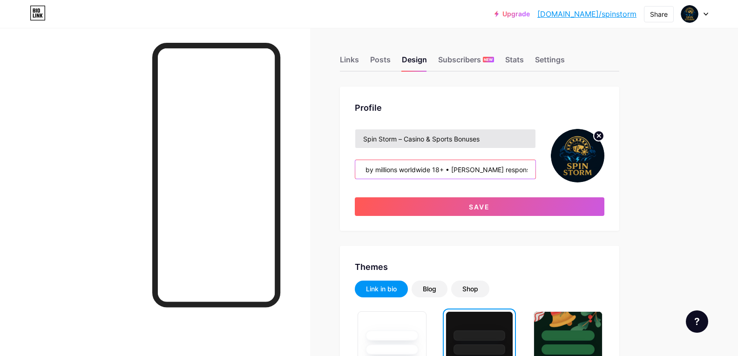
scroll to position [0, 232]
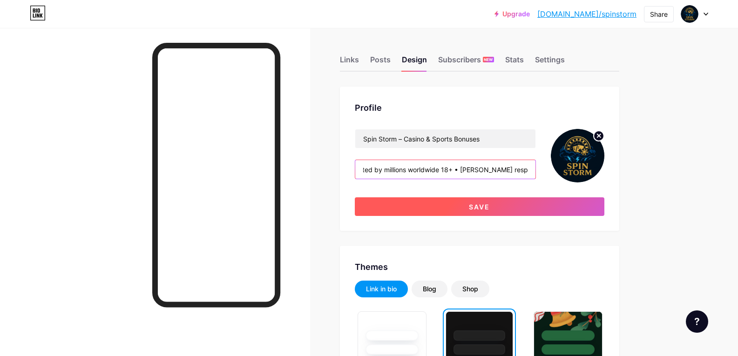
type input "✅ Official BetWinner Partner 🏆 100% Welcome Bonus + Free Spins 🌍 Trusted by mil…"
click at [480, 201] on button "Save" at bounding box center [479, 206] width 249 height 19
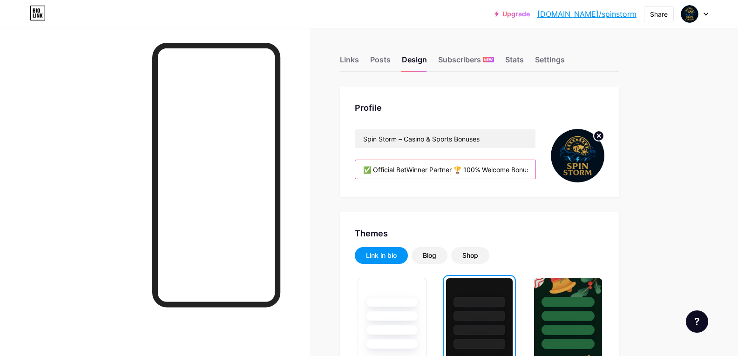
drag, startPoint x: 378, startPoint y: 168, endPoint x: 456, endPoint y: 174, distance: 77.9
click at [456, 174] on input "✅ Official BetWinner Partner 🏆 100% Welcome Bonus + Free Spins 🌍 Trusted by mil…" at bounding box center [445, 169] width 180 height 19
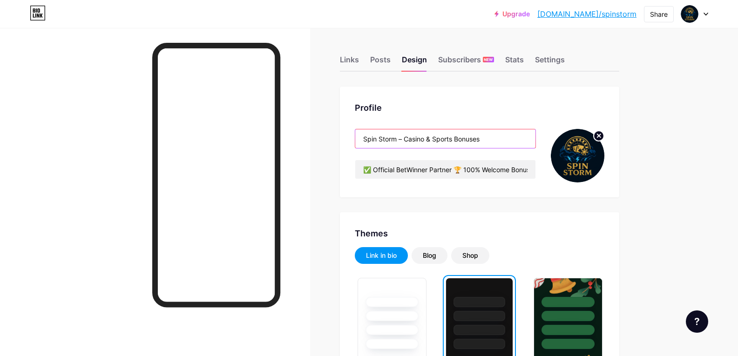
click at [414, 136] on input "Spin Storm – Casino & Sports Bonuses" at bounding box center [445, 138] width 180 height 19
paste input "Official BetWinner Partner"
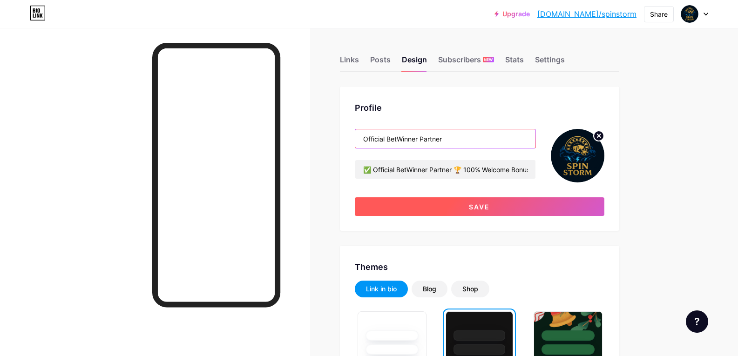
type input "Official BetWinner Partner"
click at [389, 208] on button "Save" at bounding box center [479, 206] width 249 height 19
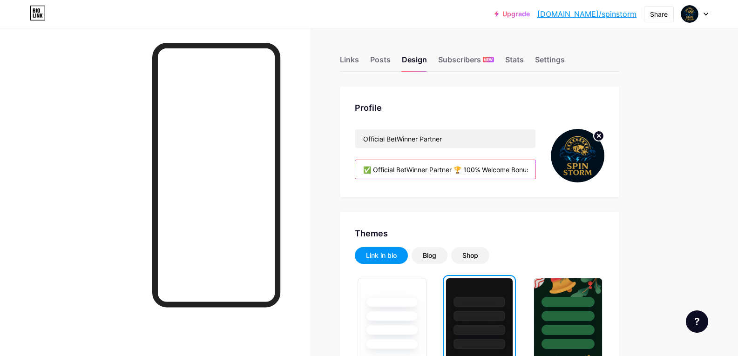
click at [417, 168] on input "✅ Official BetWinner Partner 🏆 100% Welcome Bonus + Free Spins 🌍 Trusted by mil…" at bounding box center [445, 169] width 180 height 19
drag, startPoint x: 456, startPoint y: 168, endPoint x: 377, endPoint y: 166, distance: 78.7
click at [377, 166] on input "✅ Official BetWinner Partner 🏆 100% Welcome Bonus + Free Spins 🌍 Trusted by mil…" at bounding box center [445, 169] width 180 height 19
paste input "Spin Storm – Casino & Sports Bonuses"
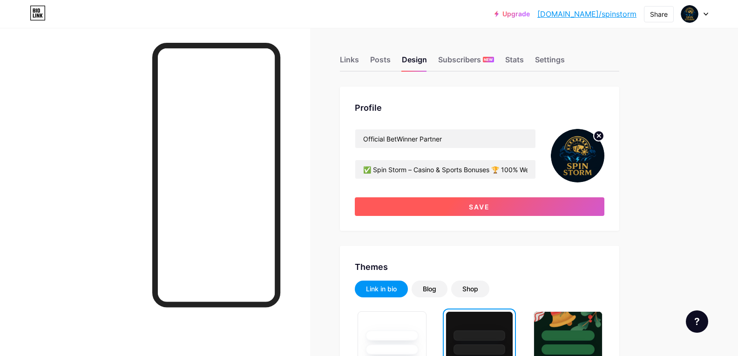
click at [438, 207] on button "Save" at bounding box center [479, 206] width 249 height 19
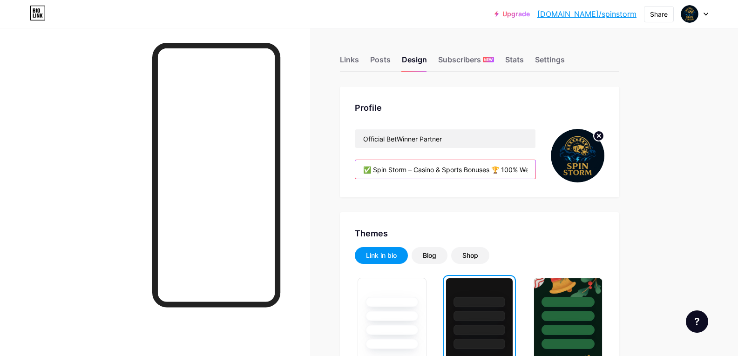
drag, startPoint x: 372, startPoint y: 169, endPoint x: 367, endPoint y: 171, distance: 5.4
click at [367, 171] on input "✅ Spin Storm – Casino & Sports Bonuses 🏆 100% Welcome Bonus + Free Spins 🌍 Trus…" at bounding box center [445, 169] width 180 height 19
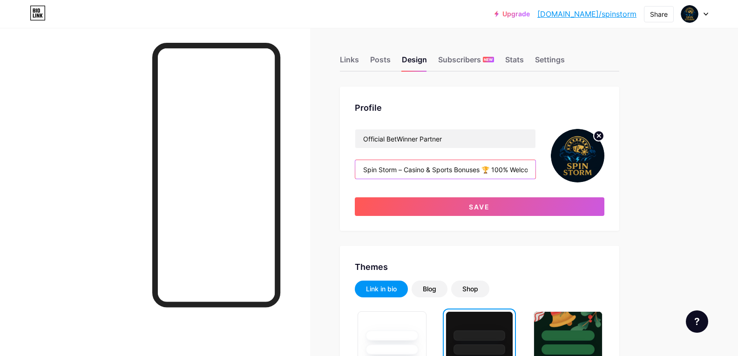
click at [373, 172] on input "Spin Storm – Casino & Sports Bonuses 🏆 100% Welcome Bonus + Free Spins 🌍 Truste…" at bounding box center [445, 169] width 180 height 19
drag, startPoint x: 369, startPoint y: 172, endPoint x: 340, endPoint y: 172, distance: 29.3
paste input "✅"
type input "✅ Spin Storm – Casino & Sports Bonuses 🏆 100% Welcome Bonus + Free Spins 🌍 Trus…"
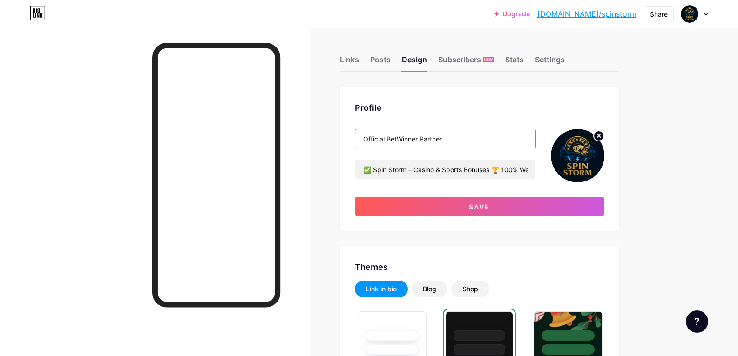
click at [365, 141] on input "Official BetWinner Partner" at bounding box center [445, 138] width 180 height 19
paste input "✅"
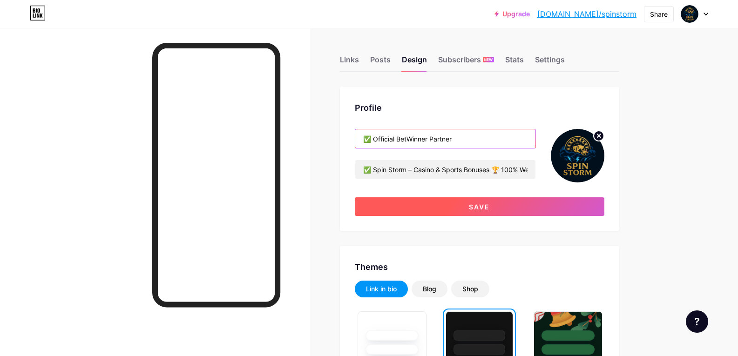
type input "✅ Official BetWinner Partner"
click at [405, 207] on button "Save" at bounding box center [479, 206] width 249 height 19
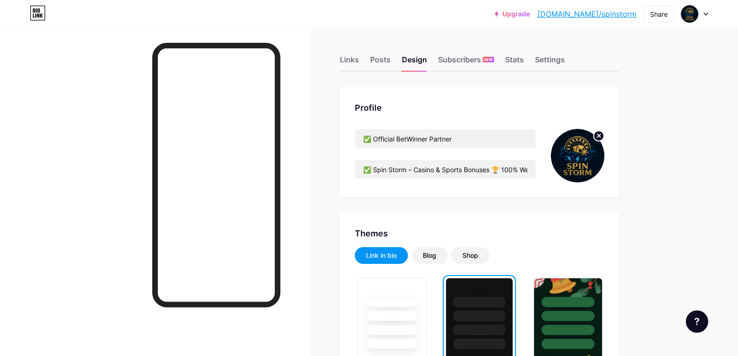
click at [106, 144] on div at bounding box center [155, 206] width 310 height 356
click at [376, 169] on input "✅ Spin Storm – Casino & Sports Bonuses 🏆 100% Welcome Bonus + Free Spins 🌍 Trus…" at bounding box center [445, 169] width 180 height 19
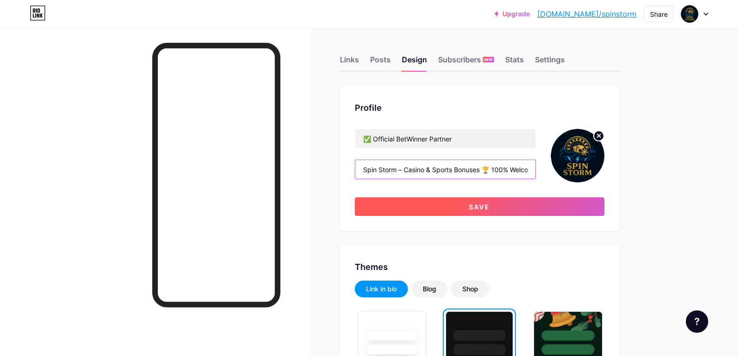
type input "Spin Storm – Casino & Sports Bonuses 🏆 100% Welcome Bonus + Free Spins 🌍 Truste…"
click at [439, 206] on button "Save" at bounding box center [479, 206] width 249 height 19
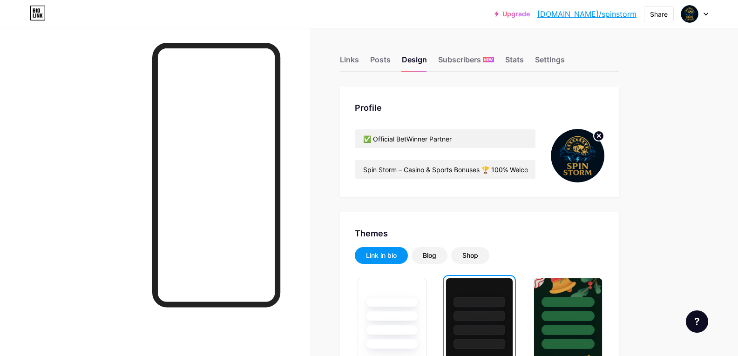
click at [80, 144] on div at bounding box center [155, 206] width 310 height 356
click at [609, 12] on link "[DOMAIN_NAME]/spinstorm" at bounding box center [586, 13] width 99 height 11
drag, startPoint x: 377, startPoint y: 140, endPoint x: 362, endPoint y: 140, distance: 14.9
click at [362, 140] on input "✅ Official BetWinner Partner" at bounding box center [445, 138] width 180 height 19
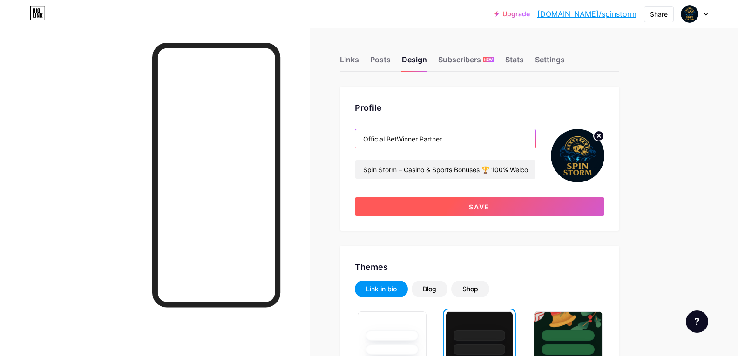
type input "Official BetWinner Partner"
click at [385, 204] on button "Save" at bounding box center [479, 206] width 249 height 19
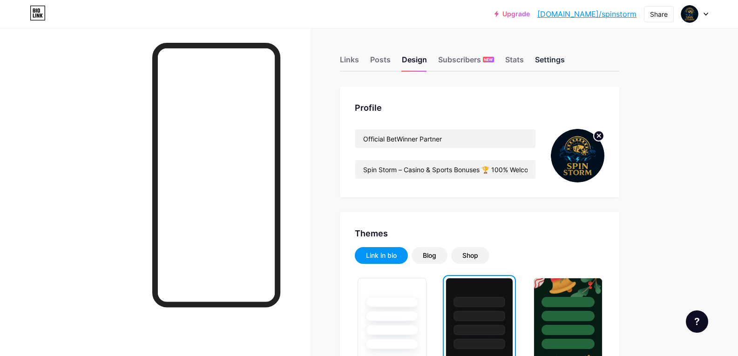
click at [540, 61] on div "Settings" at bounding box center [550, 62] width 30 height 17
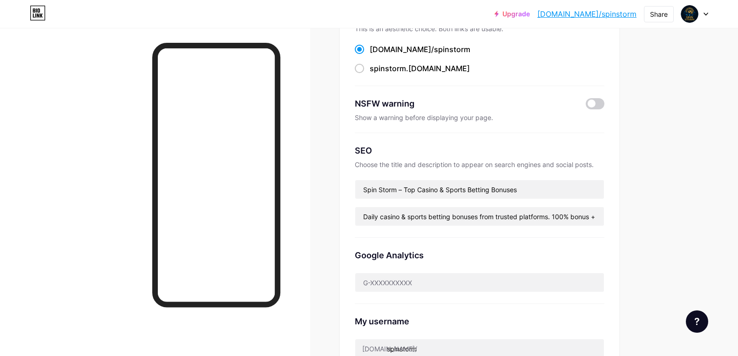
scroll to position [93, 0]
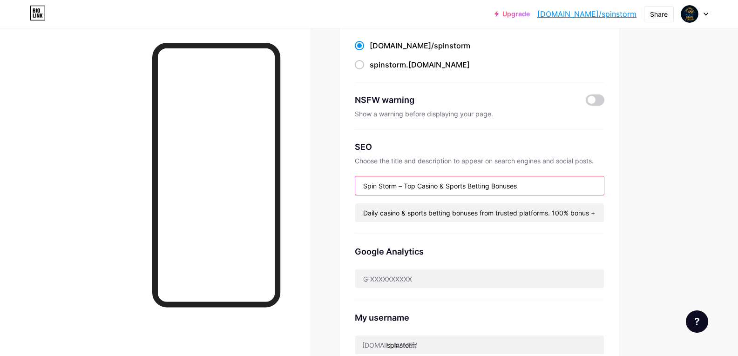
click at [399, 186] on input "Spin Storm – Top Casino & Sports Betting Bonuses" at bounding box center [479, 185] width 248 height 19
drag, startPoint x: 528, startPoint y: 182, endPoint x: 406, endPoint y: 186, distance: 121.5
click at [406, 186] on input "Spin Storm – Top Casino & Sports Betting Bonuses" at bounding box center [479, 185] width 248 height 19
click at [382, 187] on input "Spin Storm – Top Casino & Sports Betting Bonuses" at bounding box center [479, 185] width 248 height 19
drag, startPoint x: 524, startPoint y: 185, endPoint x: 404, endPoint y: 185, distance: 119.6
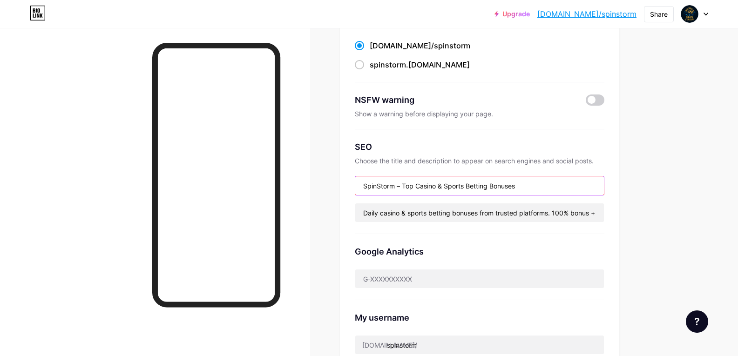
click at [404, 185] on input "SpinStorm – Top Casino & Sports Betting Bonuses" at bounding box center [479, 185] width 248 height 19
paste input "Official BetWinner Partner"
type input "SpinStorm – Official BetWinner Partner"
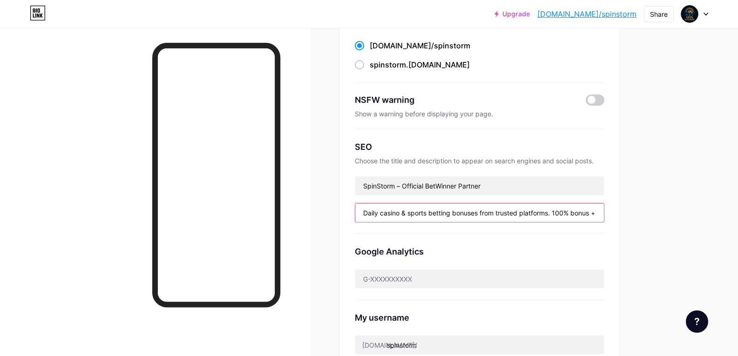
click at [446, 207] on input "Daily casino & sports betting bonuses from trusted platforms. 100% bonus + free…" at bounding box center [479, 212] width 248 height 19
paste input "🎰 Daily casino & sports bonuses | ✅ 100% Welcome Bonus + Free Spins | 🌍 Trusted…"
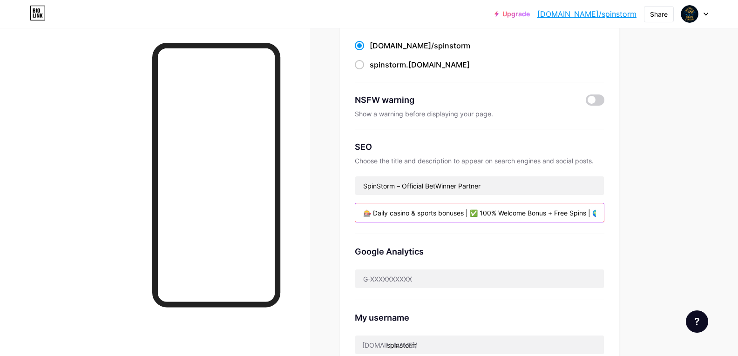
scroll to position [0, 160]
type input "🎰 Daily casino & sports bonuses | ✅ 100% Welcome Bonus + Free Spins | 🌍 Trusted…"
click at [324, 215] on div "Links Posts Design Subscribers NEW Stats Settings Preferred link This is an aes…" at bounding box center [329, 302] width 658 height 734
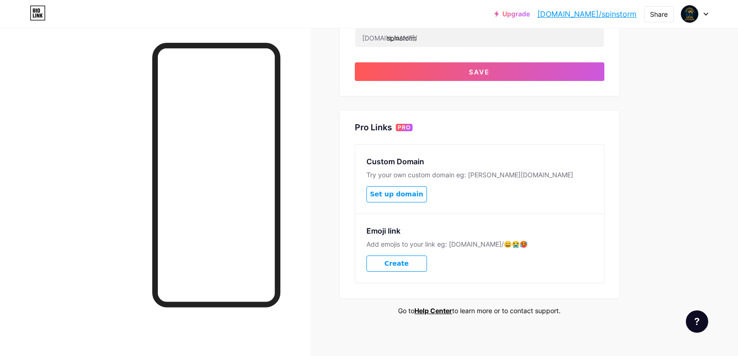
scroll to position [405, 0]
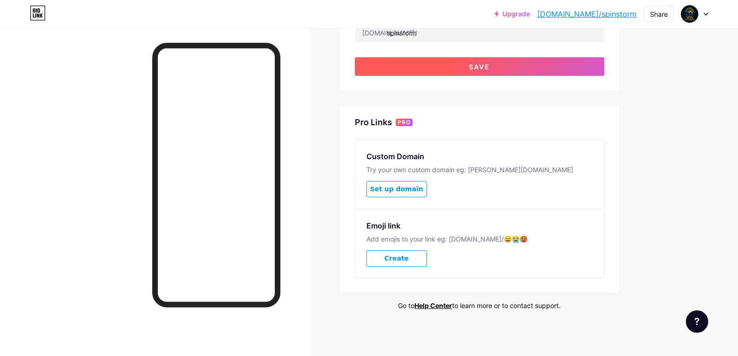
click at [486, 65] on span "Save" at bounding box center [479, 67] width 21 height 8
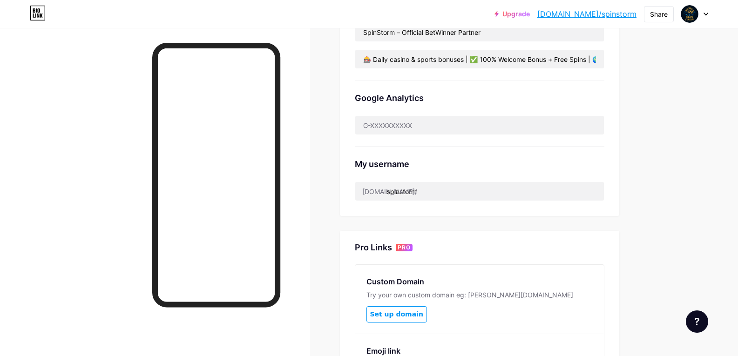
scroll to position [0, 0]
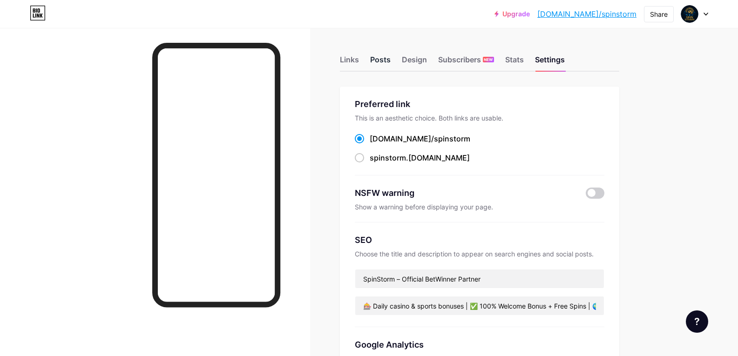
click at [379, 62] on div "Posts" at bounding box center [380, 62] width 20 height 17
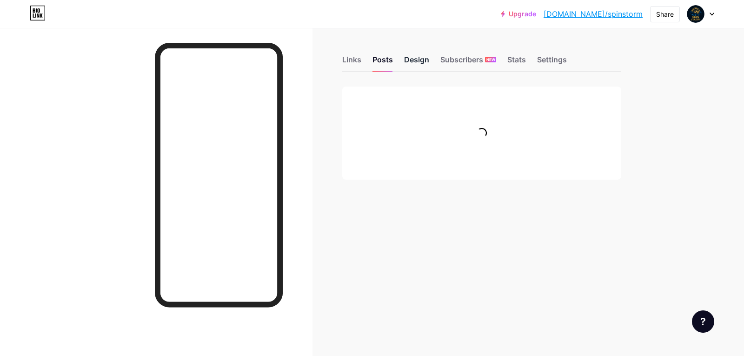
click at [416, 60] on div "Design" at bounding box center [416, 62] width 25 height 17
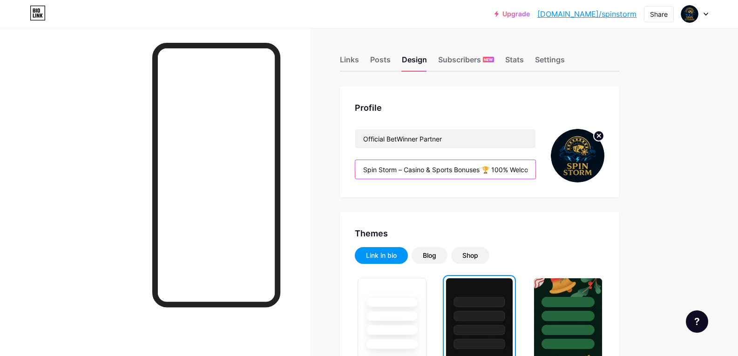
scroll to position [0, 260]
drag, startPoint x: 505, startPoint y: 168, endPoint x: 583, endPoint y: 174, distance: 78.3
click at [583, 174] on div "Official BetWinner Partner Spin Storm – Casino & Sports Bonuses 🏆 100% Welcome …" at bounding box center [479, 156] width 249 height 54
click at [447, 168] on input "Spin Storm – Casino & Sports Bonuses 🏆 100% Welcome Bonus + Free Spins 🌍 Truste…" at bounding box center [445, 169] width 180 height 19
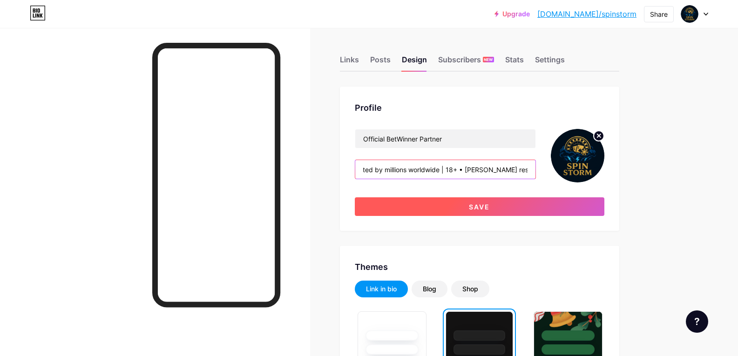
type input "Spin Storm – Casino & Sports Bonuses 🏆 100% Welcome Bonus + Free Spins 🌍 Truste…"
click at [431, 202] on button "Save" at bounding box center [479, 206] width 249 height 19
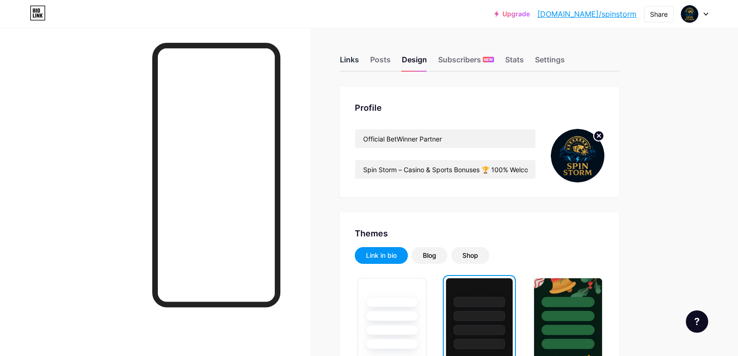
click at [359, 56] on div "Links" at bounding box center [349, 62] width 19 height 17
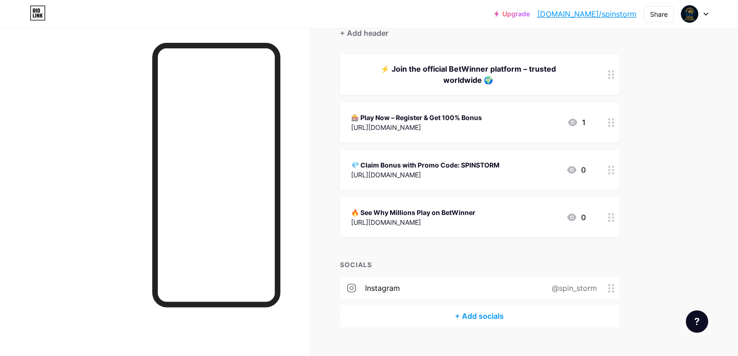
scroll to position [93, 0]
click at [426, 219] on div "[URL][DOMAIN_NAME]" at bounding box center [413, 222] width 124 height 10
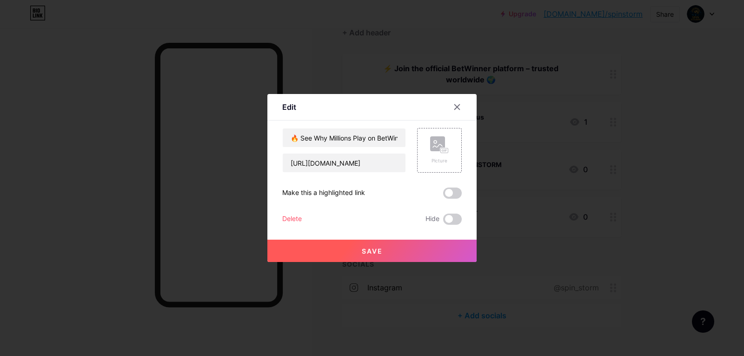
click at [84, 149] on div at bounding box center [372, 178] width 744 height 356
